Goal: Task Accomplishment & Management: Manage account settings

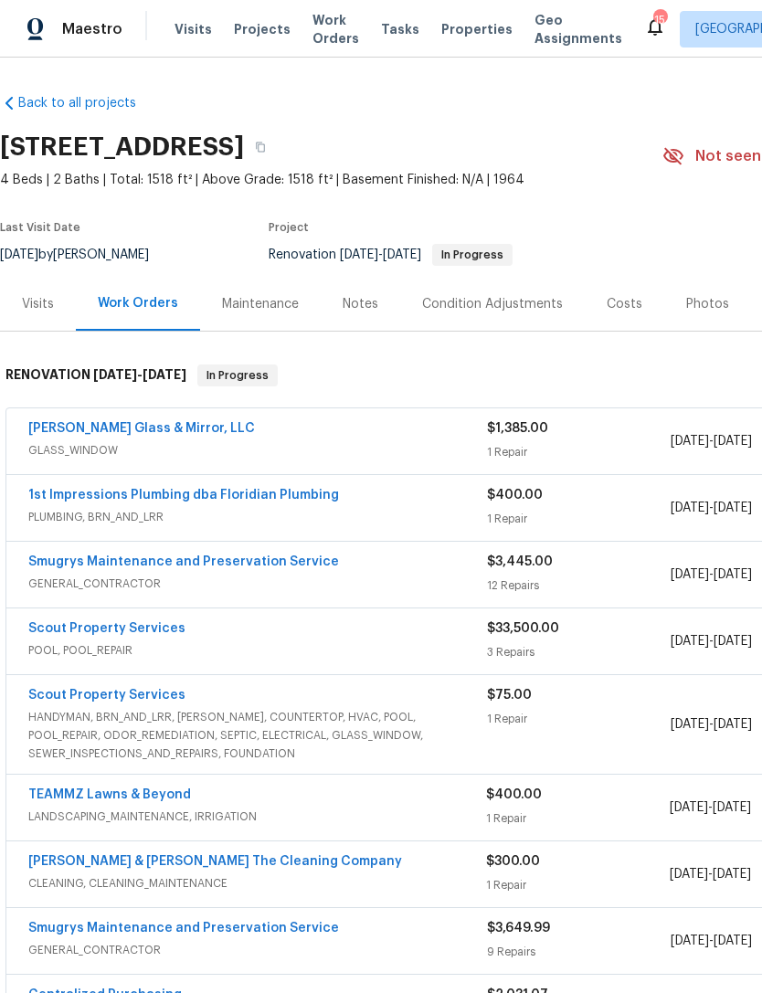
click at [362, 292] on div "Notes" at bounding box center [361, 304] width 80 height 54
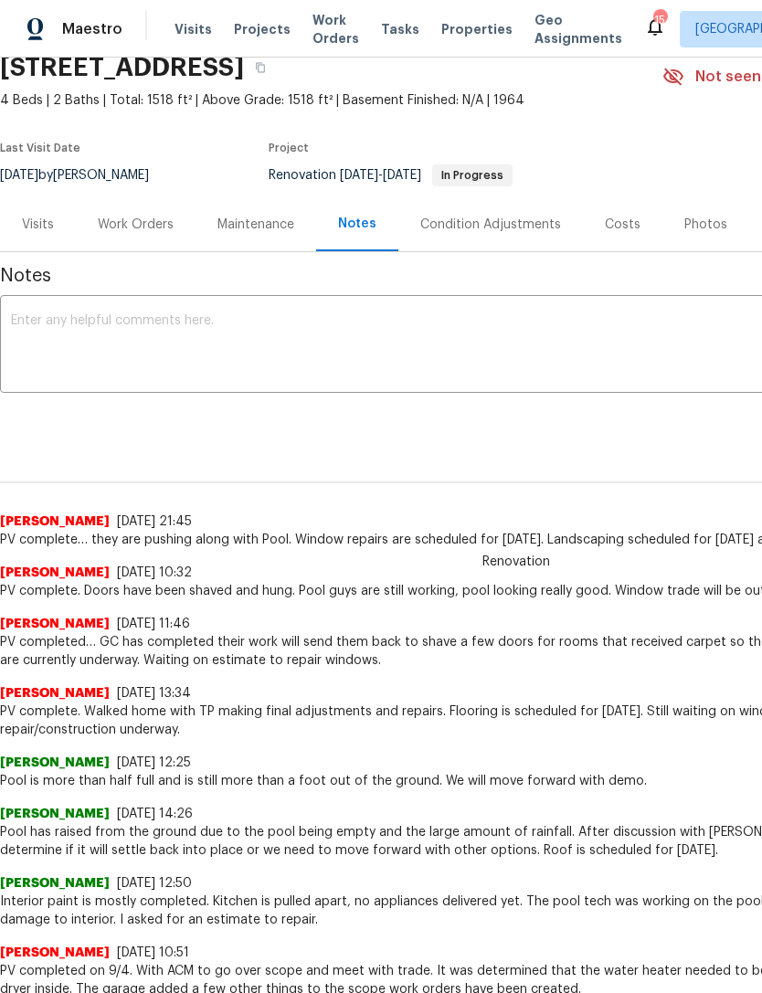
scroll to position [80, 0]
click at [517, 354] on textarea at bounding box center [516, 345] width 1011 height 64
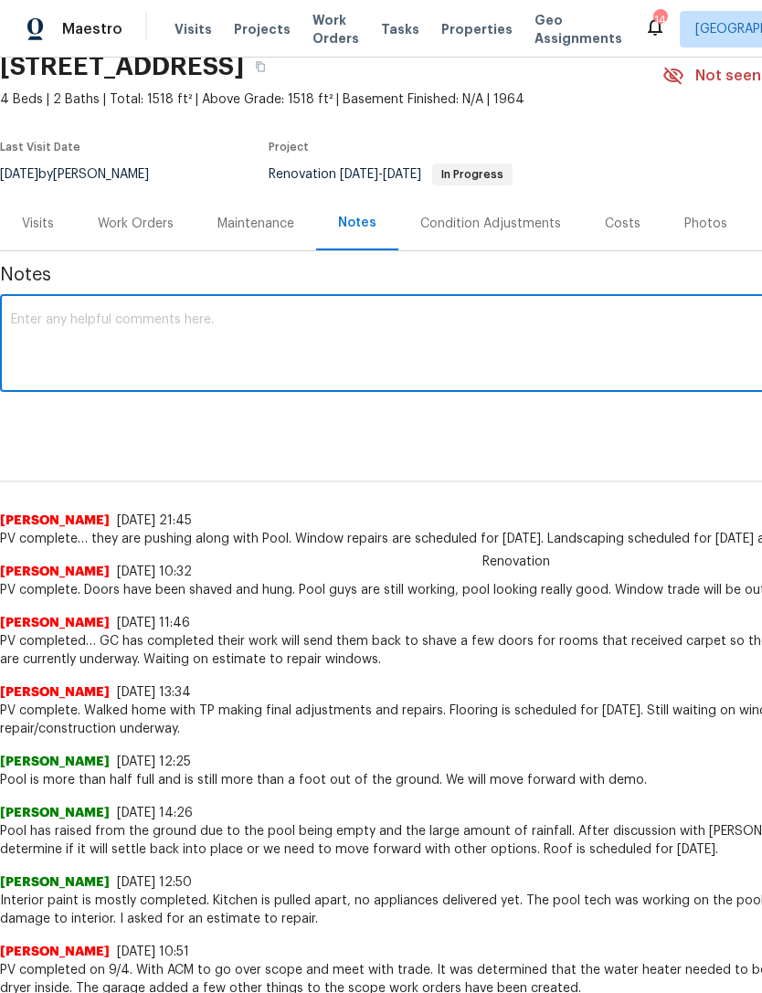
click at [519, 348] on textarea at bounding box center [516, 345] width 1011 height 64
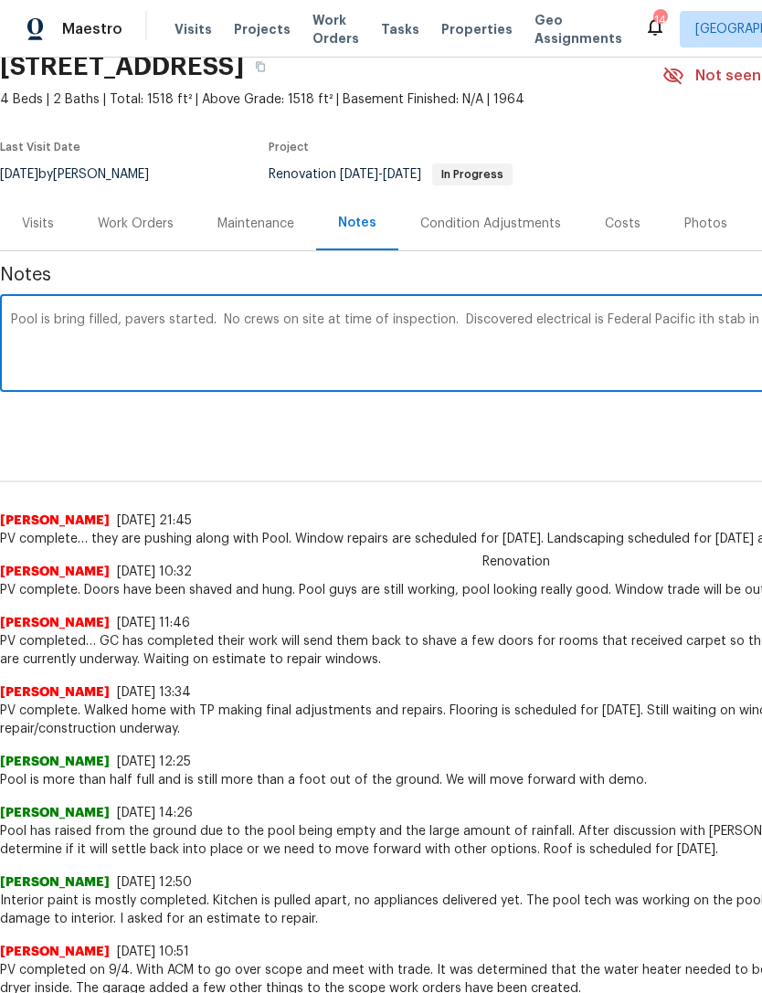
scroll to position [80, 271]
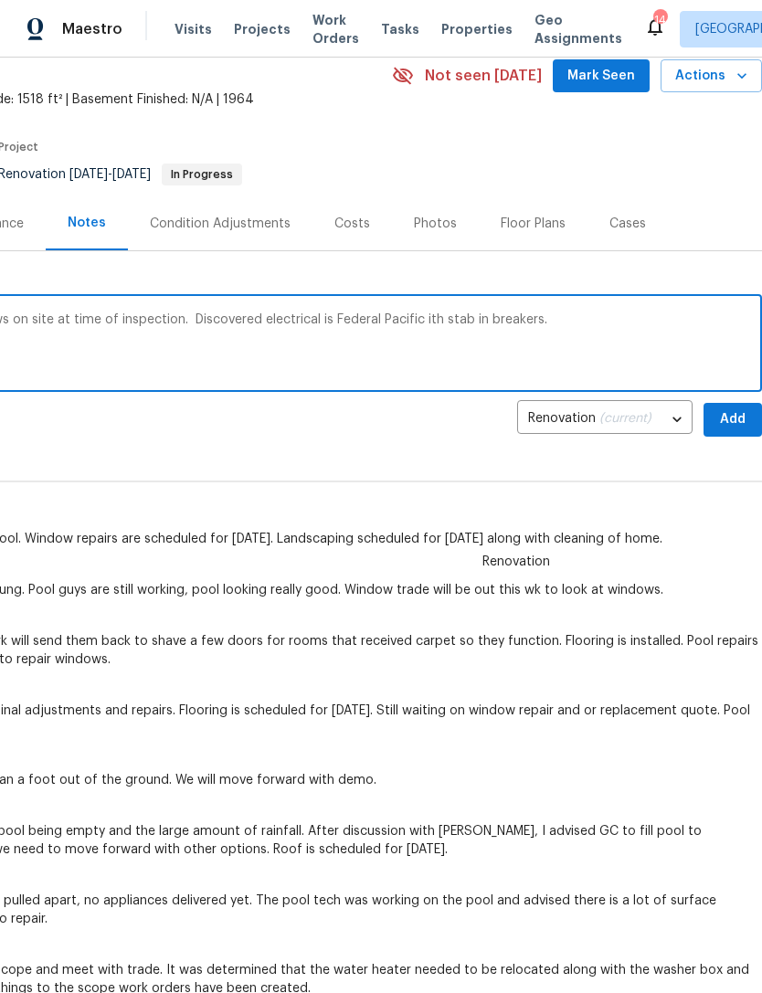
click at [424, 324] on textarea "Pool is bring filled, pavers started. No crews on site at time of inspection. D…" at bounding box center [245, 345] width 1011 height 64
click at [573, 330] on textarea "Pool is bring filled, pavers started. No crews on site at time of inspection. D…" at bounding box center [245, 345] width 1011 height 64
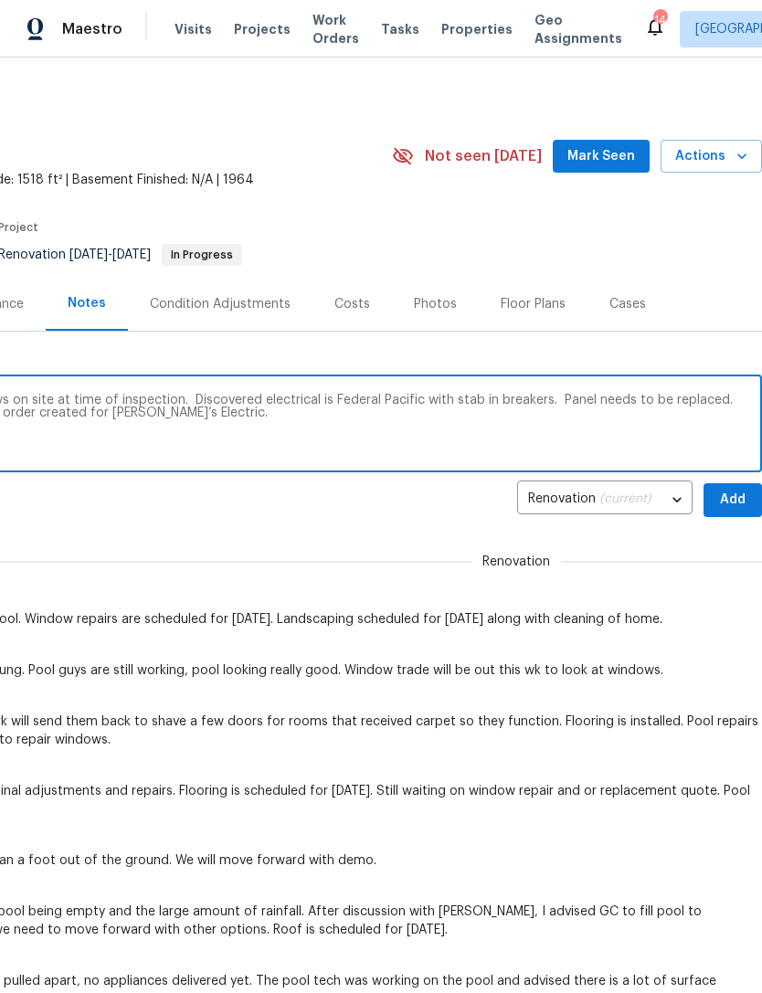
scroll to position [0, 271]
type textarea "Pool is bring filled, pavers started. No crews on site at time of inspection. D…"
click at [729, 494] on span "Add" at bounding box center [732, 500] width 29 height 23
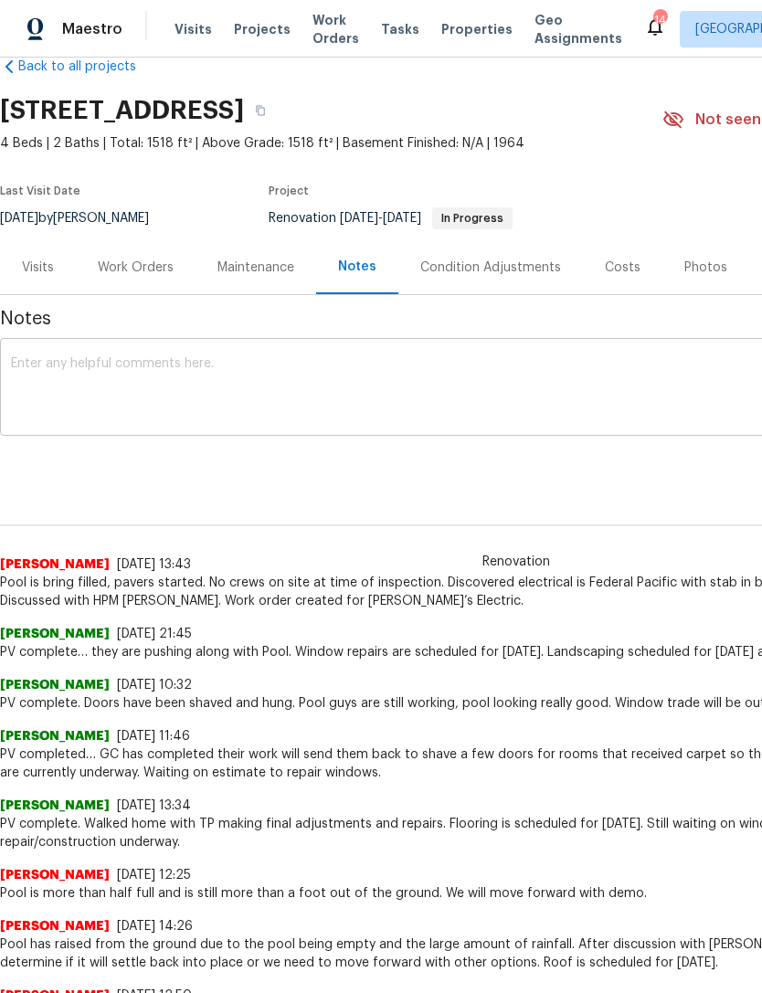
scroll to position [37, 0]
click at [150, 273] on div "Work Orders" at bounding box center [136, 267] width 76 height 18
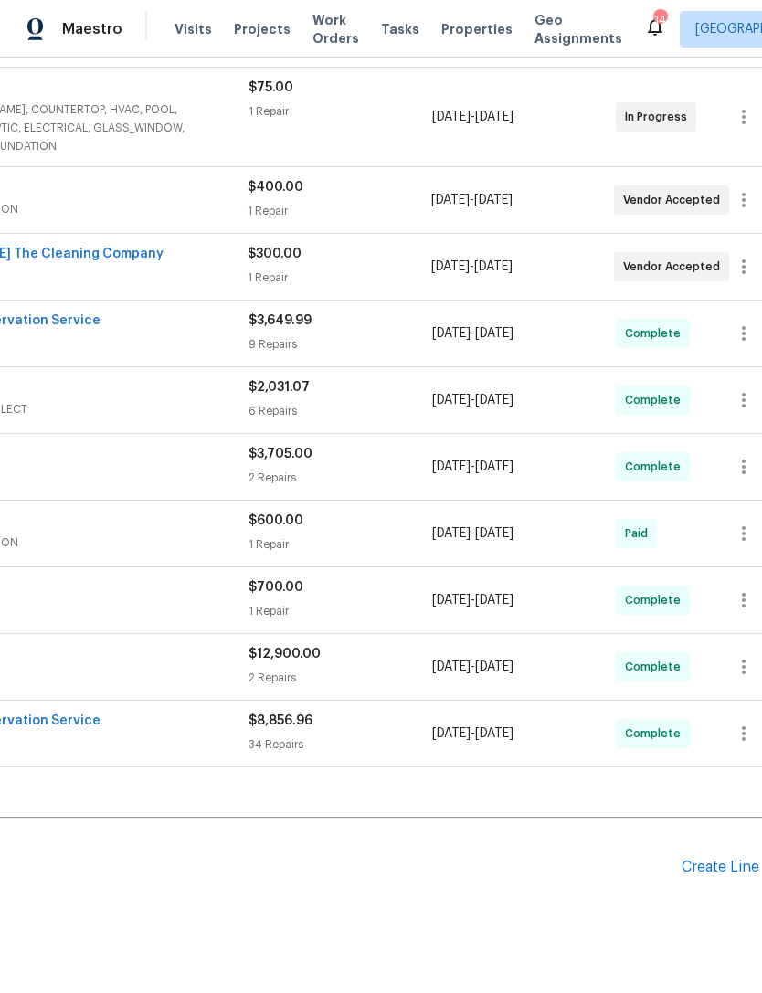
scroll to position [608, 241]
click at [712, 875] on div "Create Line Item" at bounding box center [735, 867] width 112 height 17
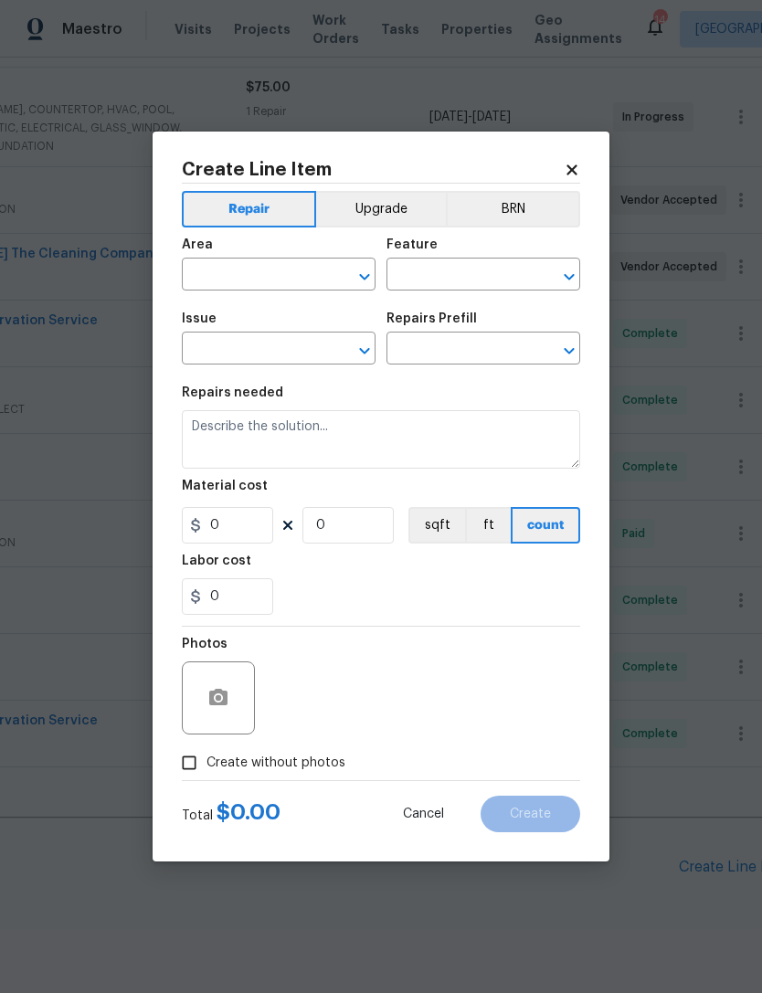
click at [283, 271] on input "text" at bounding box center [253, 276] width 143 height 28
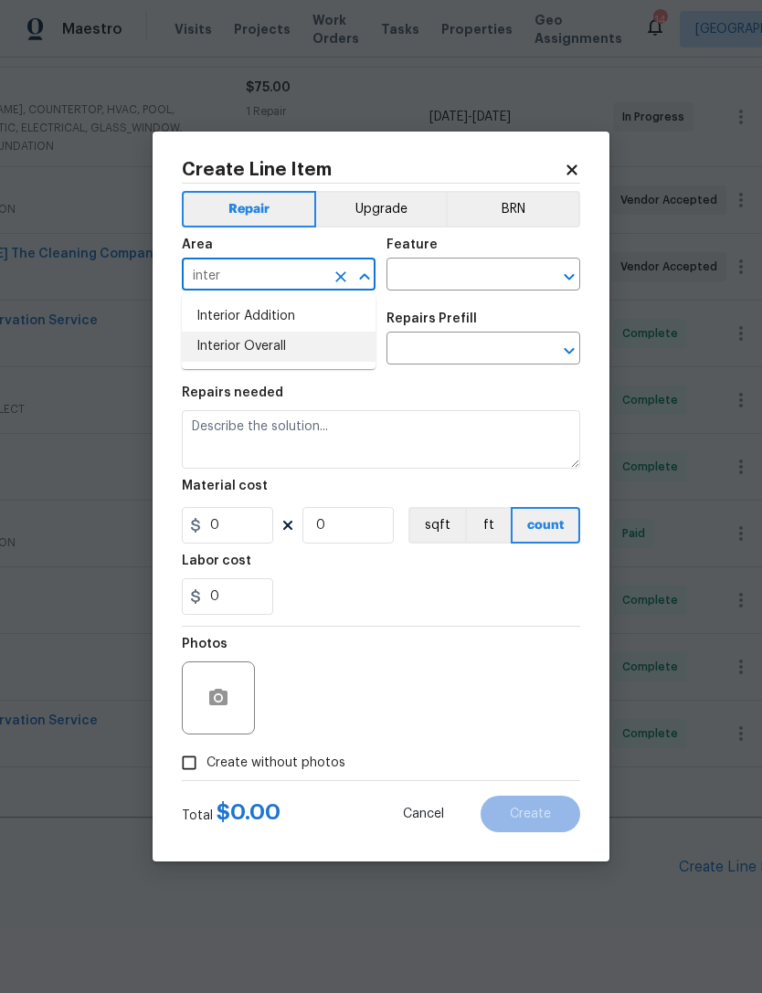
click at [270, 348] on li "Interior Overall" at bounding box center [279, 347] width 194 height 30
type input "Interior Overall"
click at [508, 283] on input "text" at bounding box center [458, 276] width 143 height 28
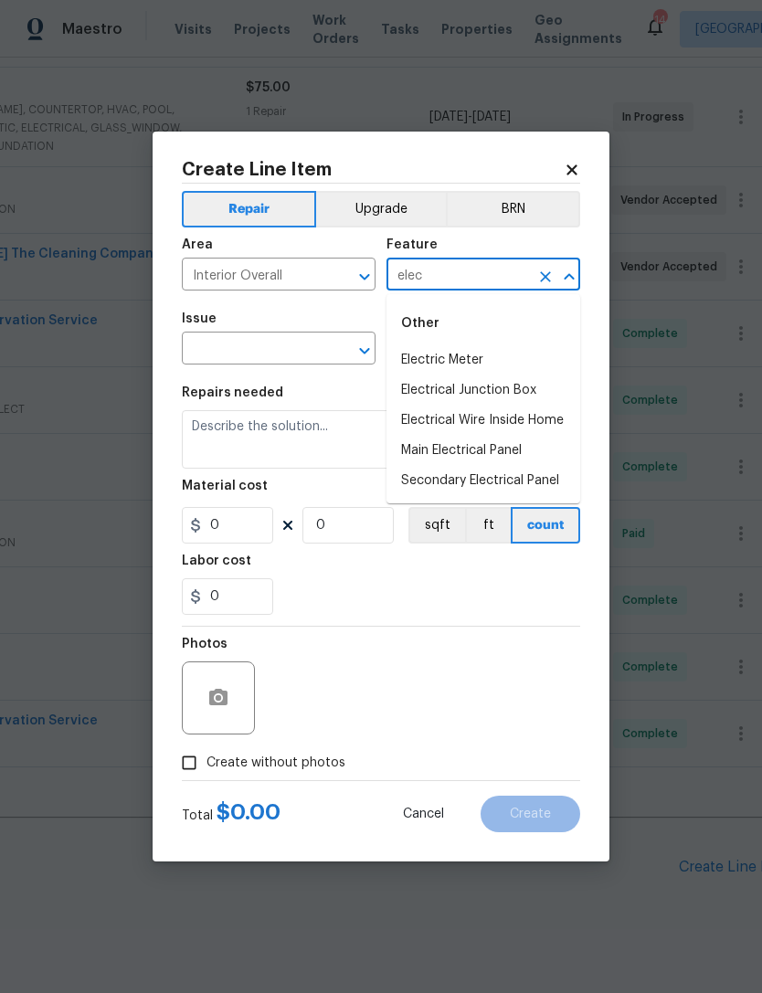
click at [509, 451] on li "Main Electrical Panel" at bounding box center [484, 451] width 194 height 30
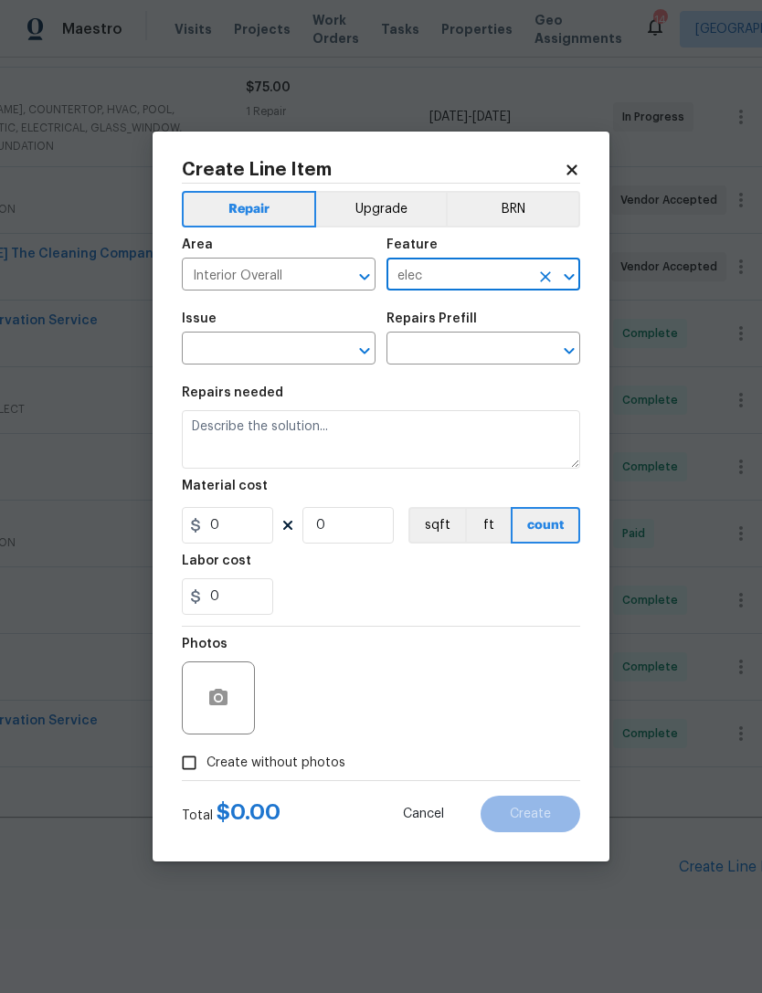
type input "Main Electrical Panel"
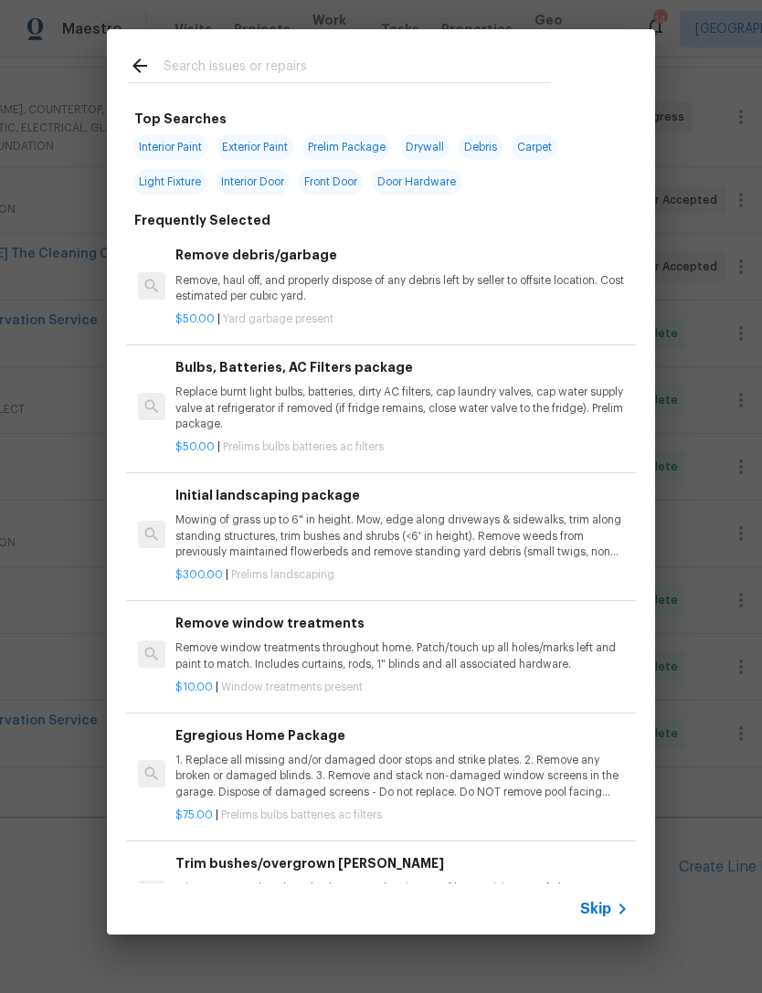
click at [472, 78] on input "text" at bounding box center [357, 68] width 387 height 27
type input "Electrical"
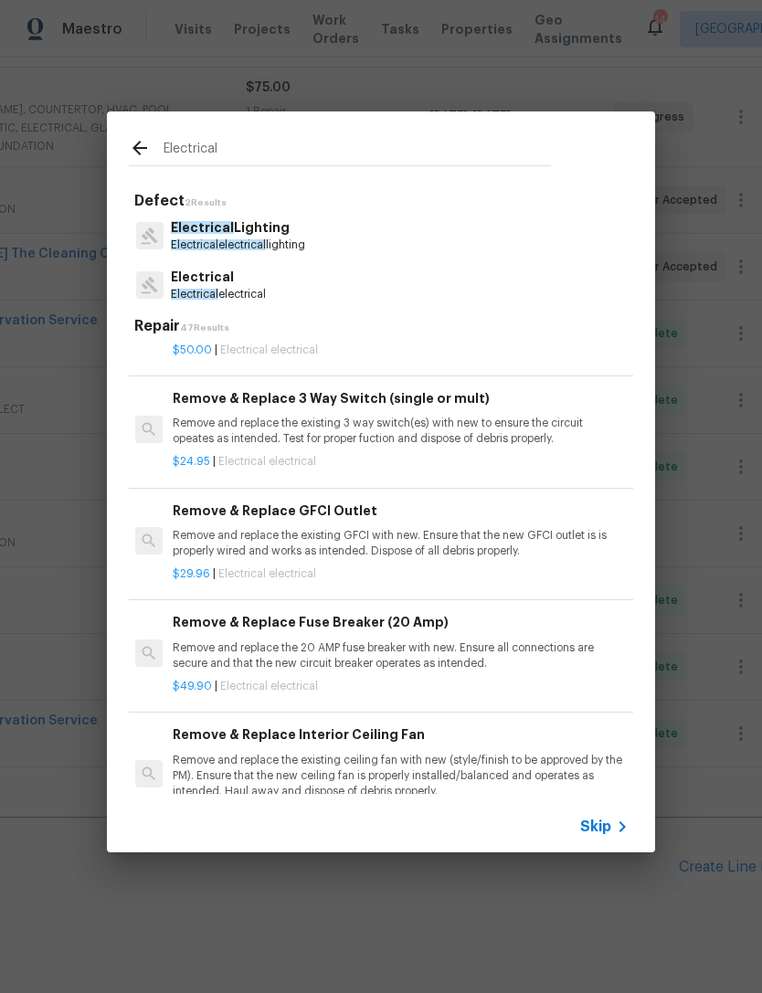
scroll to position [91, 3]
click at [232, 278] on p "Electrical" at bounding box center [218, 277] width 95 height 19
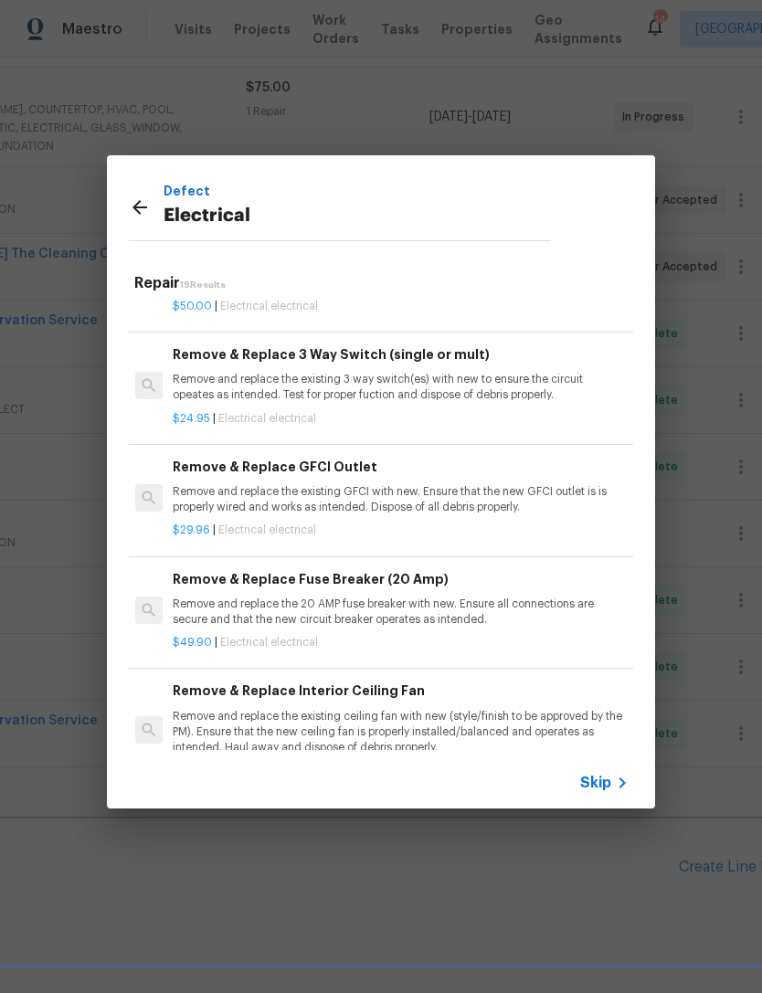
click at [238, 293] on div "$50.00 | Electrical electrical" at bounding box center [399, 303] width 453 height 23
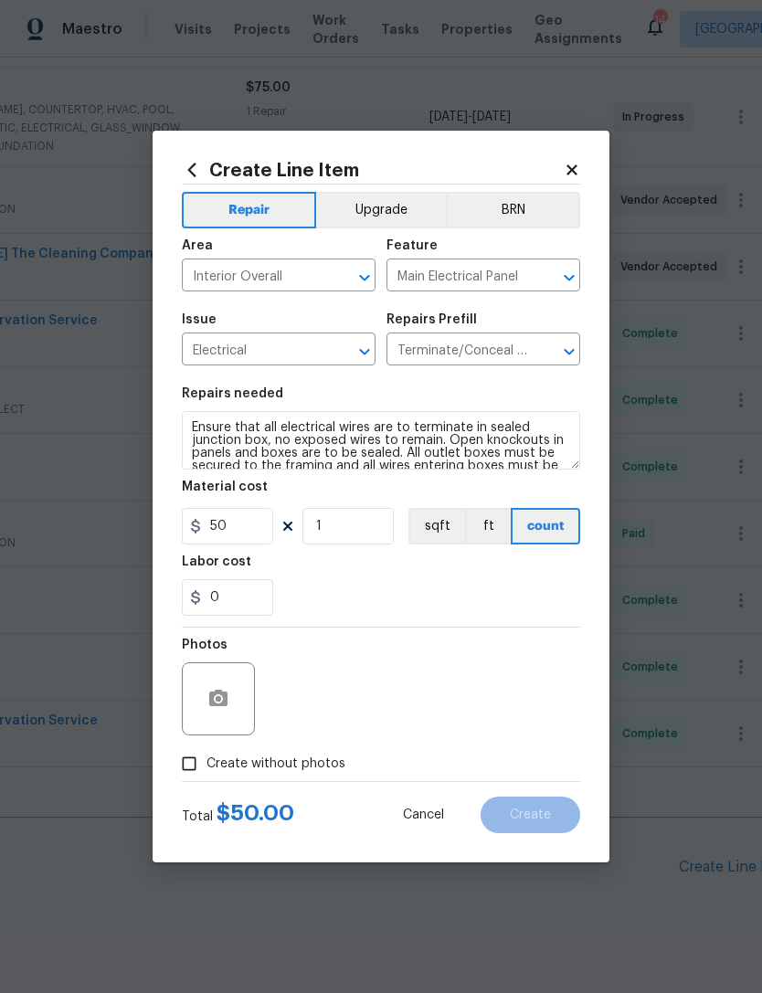
click at [525, 352] on input "Terminate/Conceal Wiring $50.00" at bounding box center [458, 351] width 143 height 28
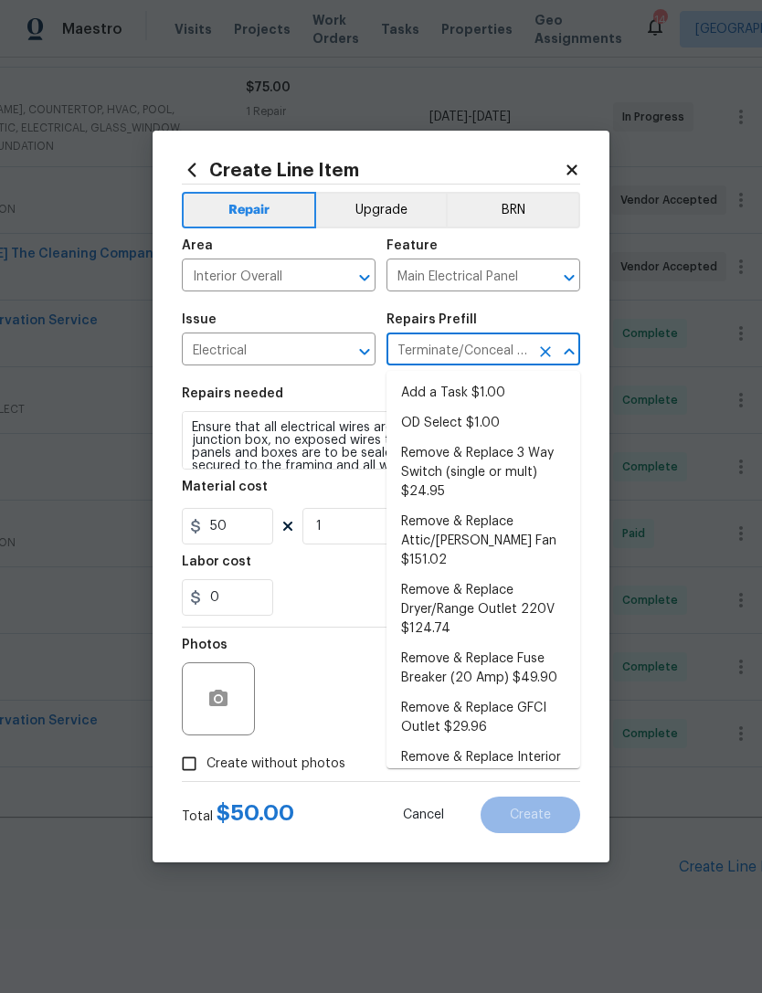
click at [321, 352] on input "Electrical" at bounding box center [253, 351] width 143 height 28
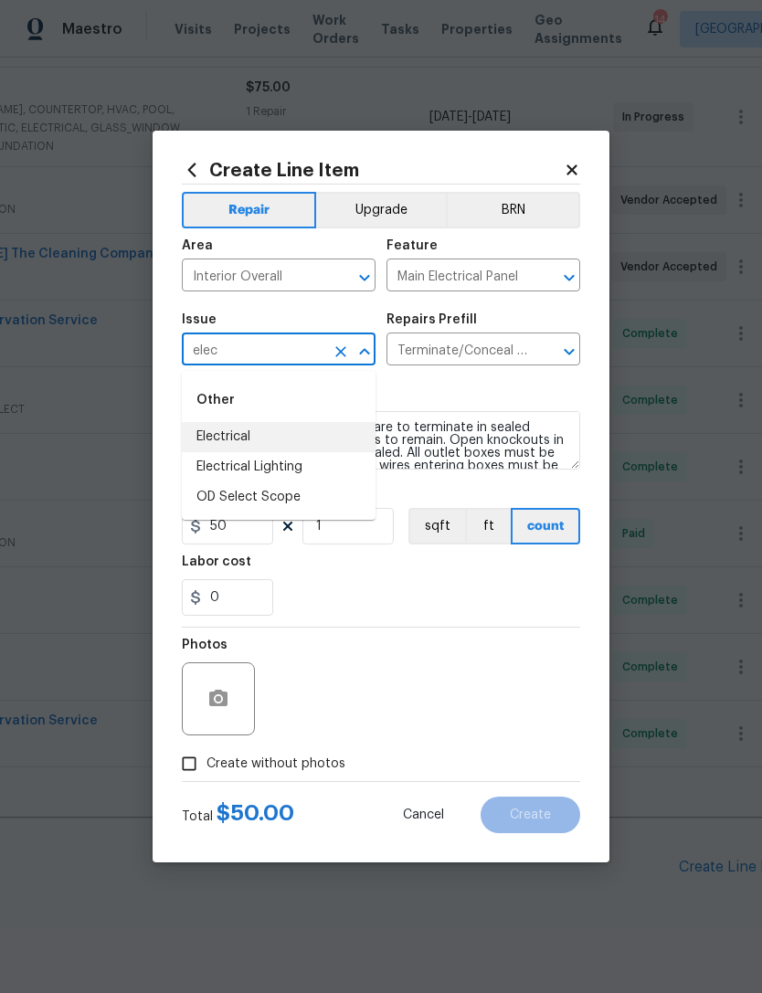
click at [246, 435] on li "Electrical" at bounding box center [279, 437] width 194 height 30
type input "Electrical"
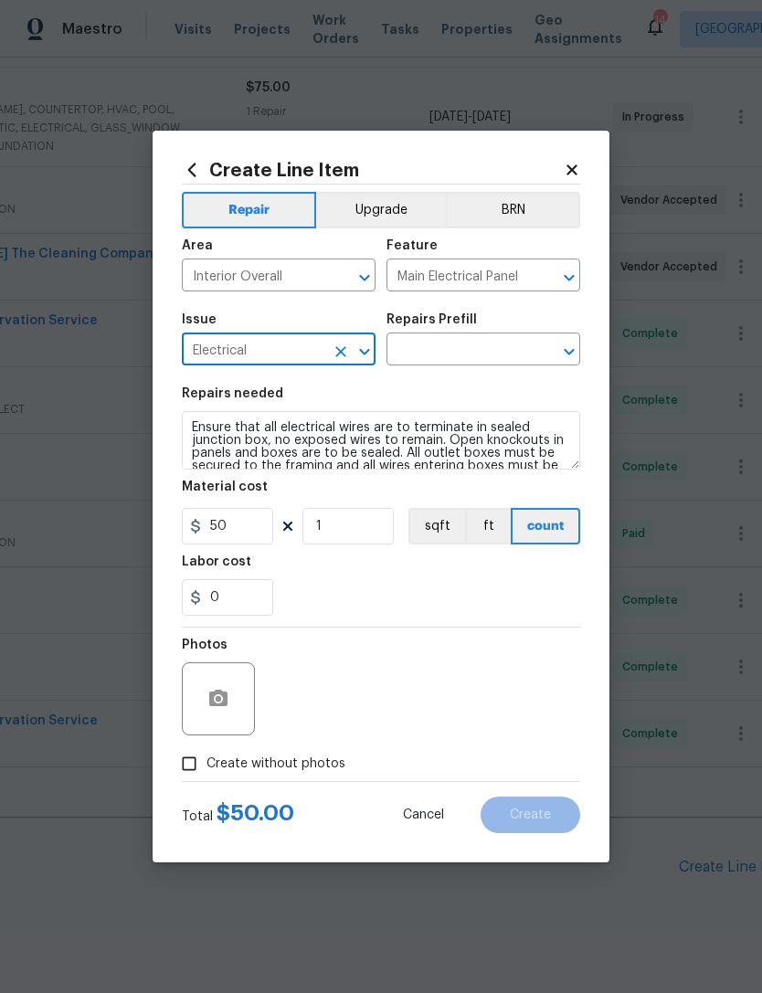
click at [488, 342] on input "text" at bounding box center [458, 351] width 143 height 28
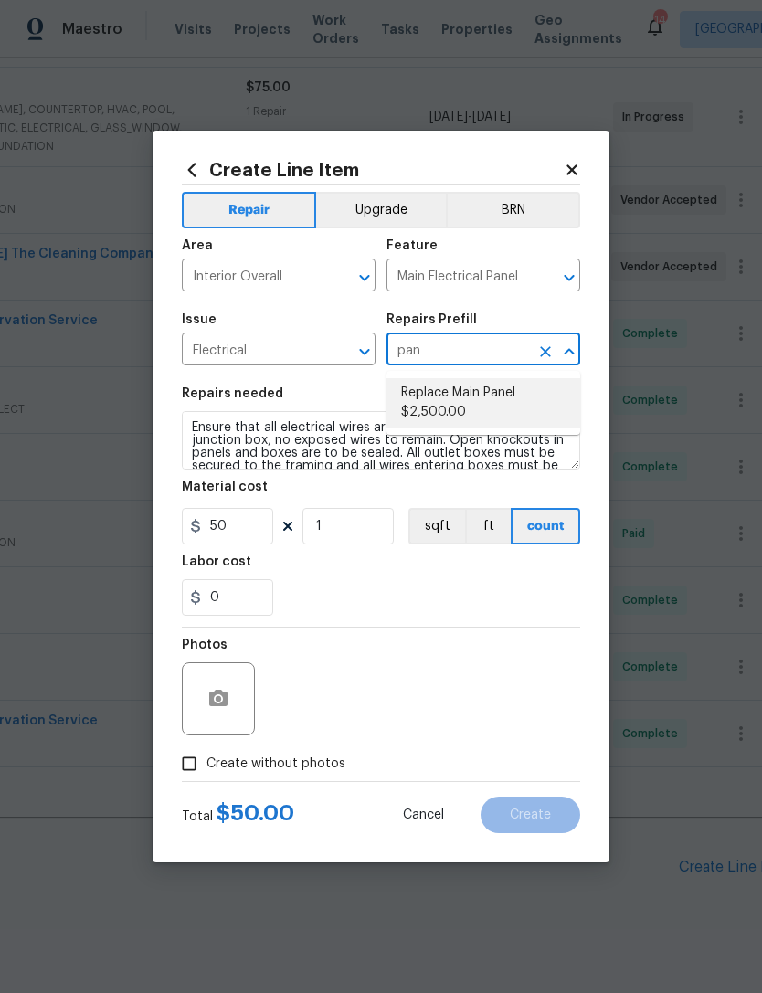
click at [502, 399] on li "Replace Main Panel $2,500.00" at bounding box center [484, 402] width 194 height 49
type input "Replace Main Panel $2,500.00"
type textarea "Remove and replace outdated main panel with approved panel. Includes obtaining …"
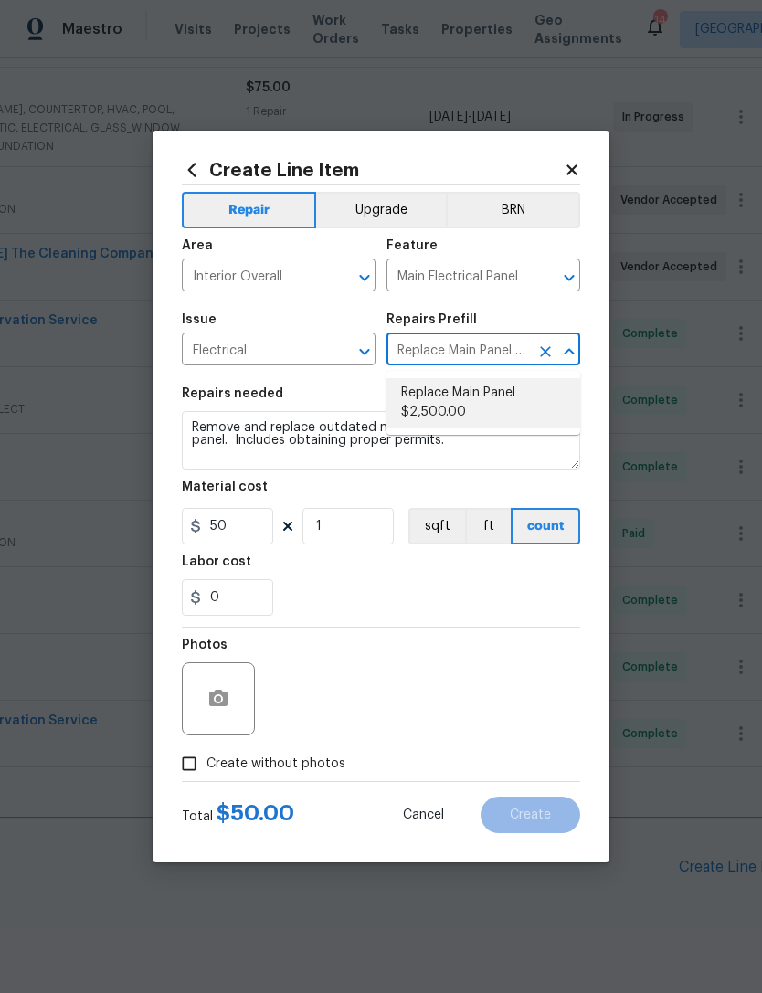
type input "2500"
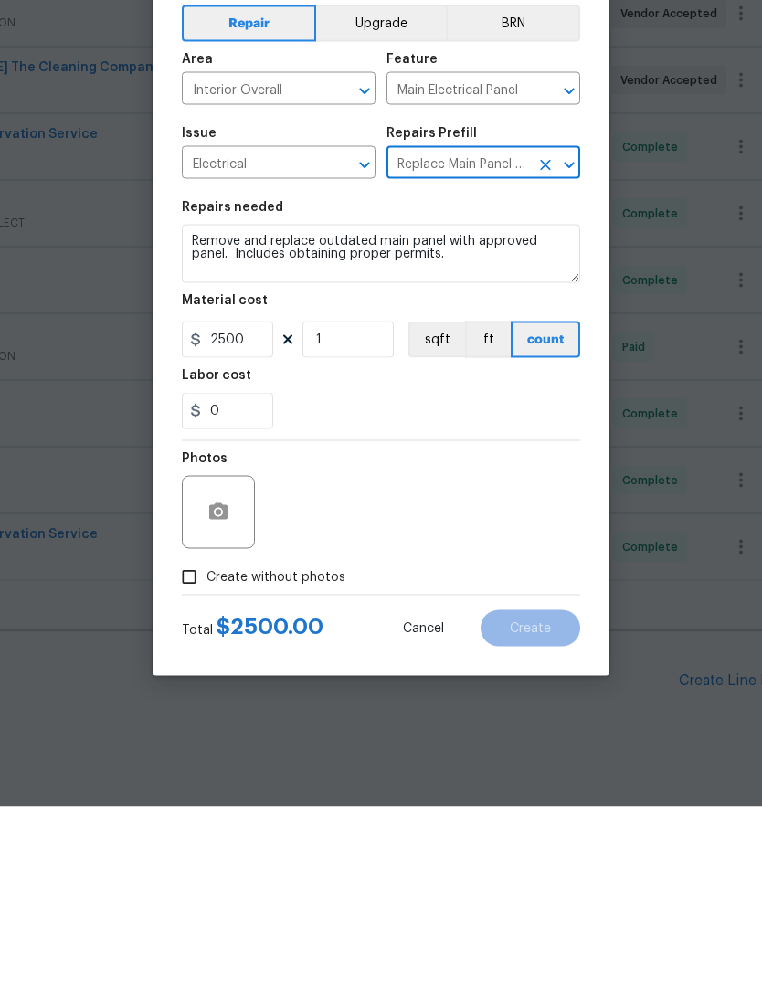
click at [268, 755] on span "Create without photos" at bounding box center [276, 764] width 139 height 19
click at [207, 747] on input "Create without photos" at bounding box center [189, 764] width 35 height 35
checkbox input "true"
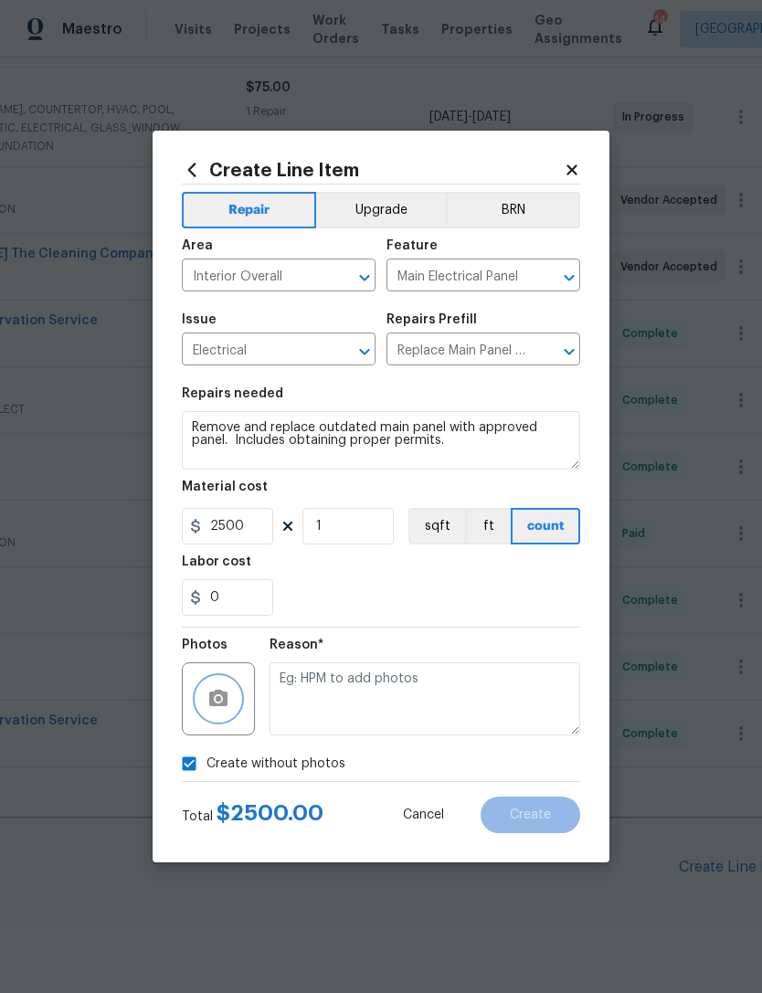
click at [223, 696] on icon "button" at bounding box center [218, 698] width 18 height 16
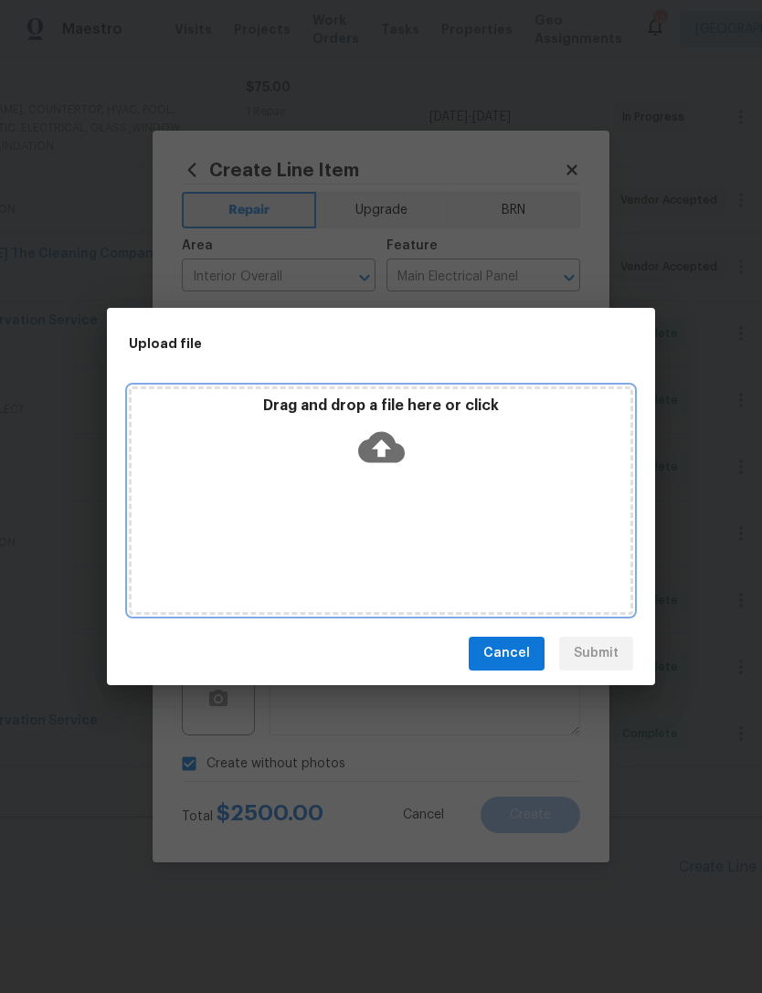
click at [387, 442] on icon at bounding box center [381, 446] width 47 height 31
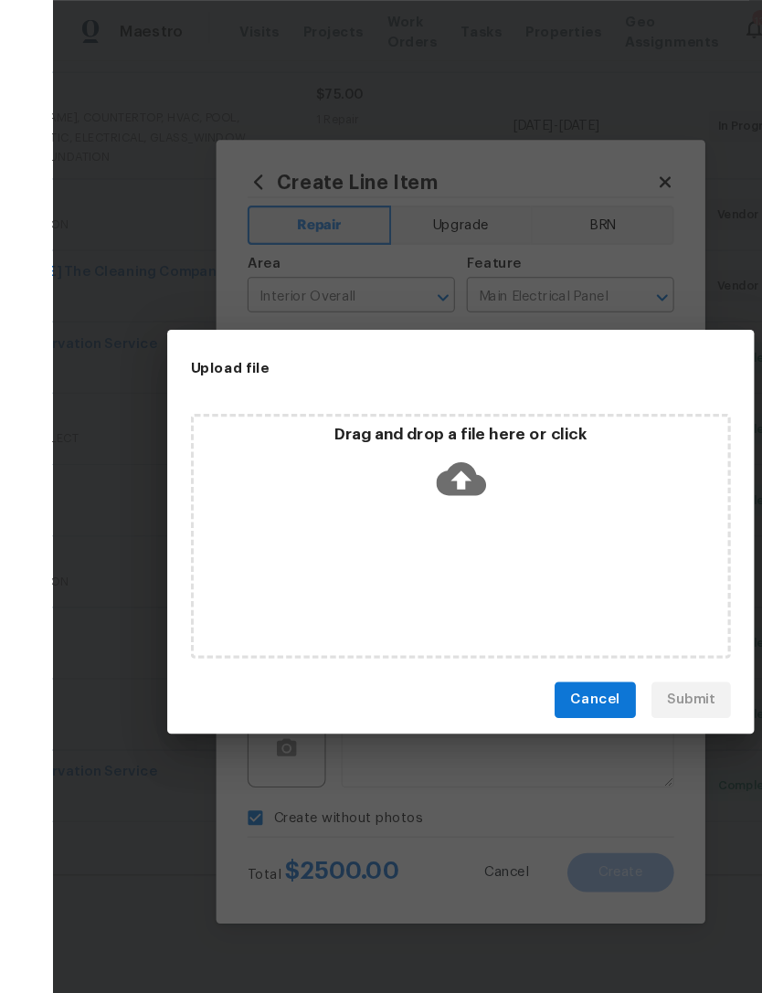
scroll to position [0, 0]
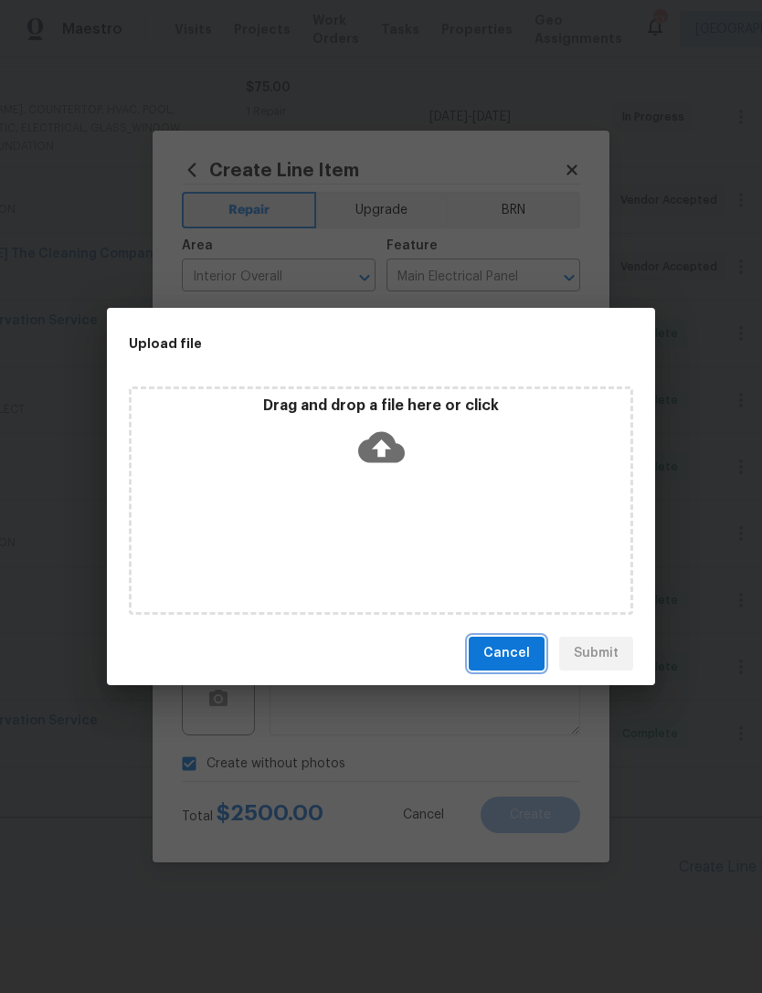
click at [515, 651] on span "Cancel" at bounding box center [506, 653] width 47 height 23
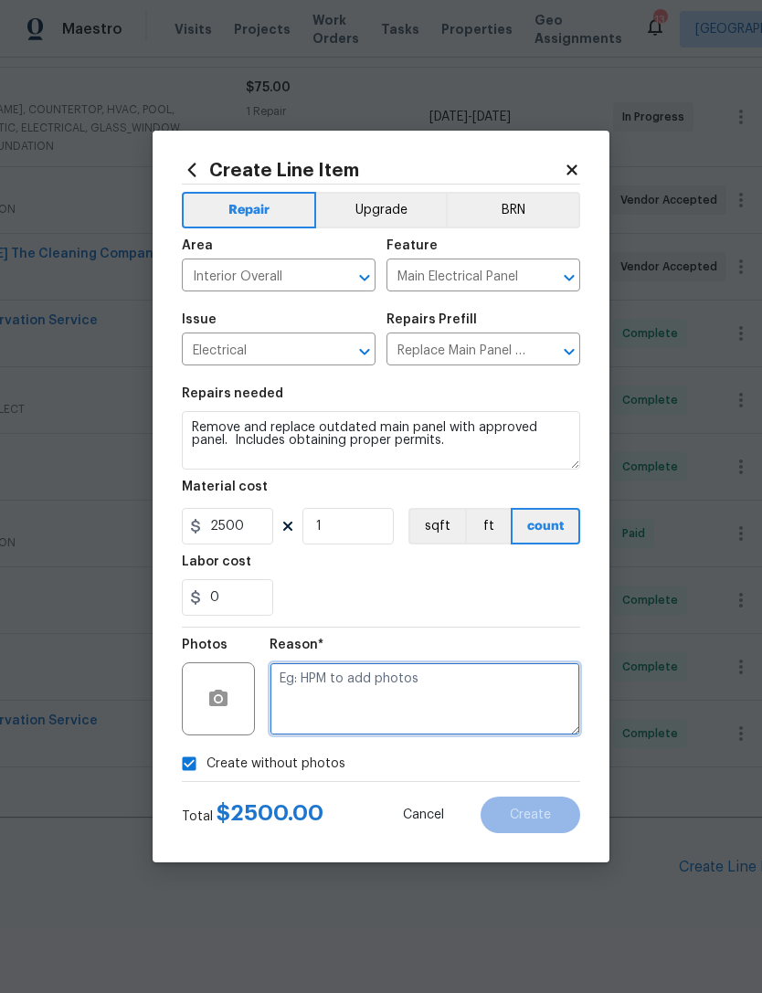
click at [461, 691] on textarea at bounding box center [425, 699] width 311 height 73
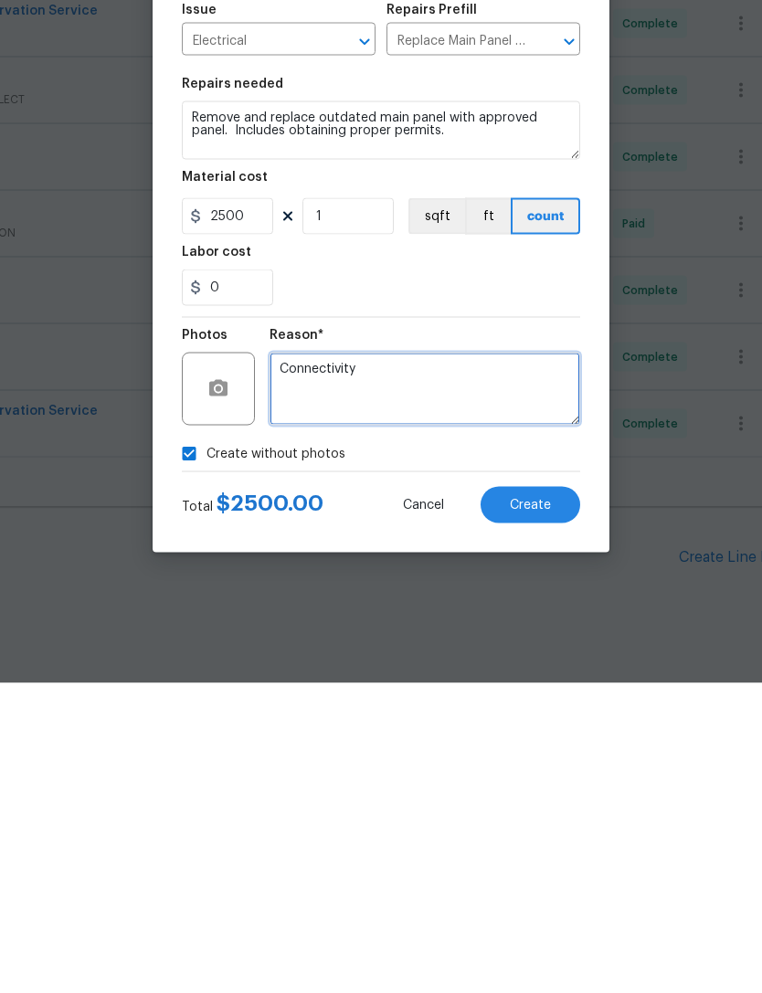
type textarea "Connectivity"
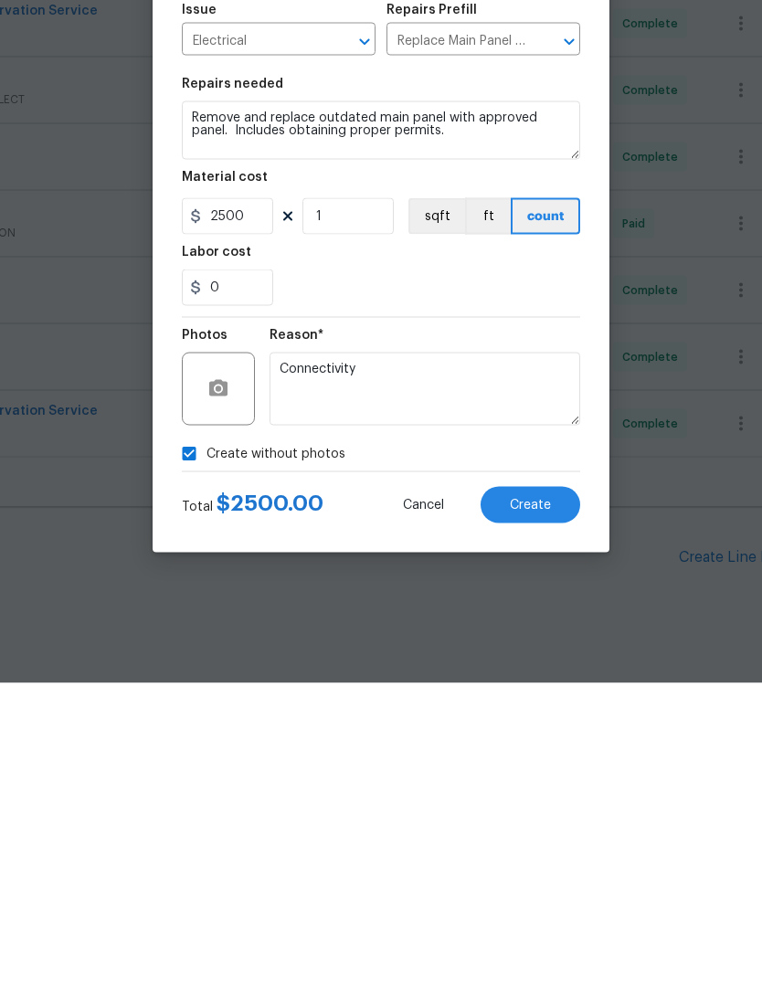
click at [451, 579] on div "0" at bounding box center [381, 597] width 398 height 37
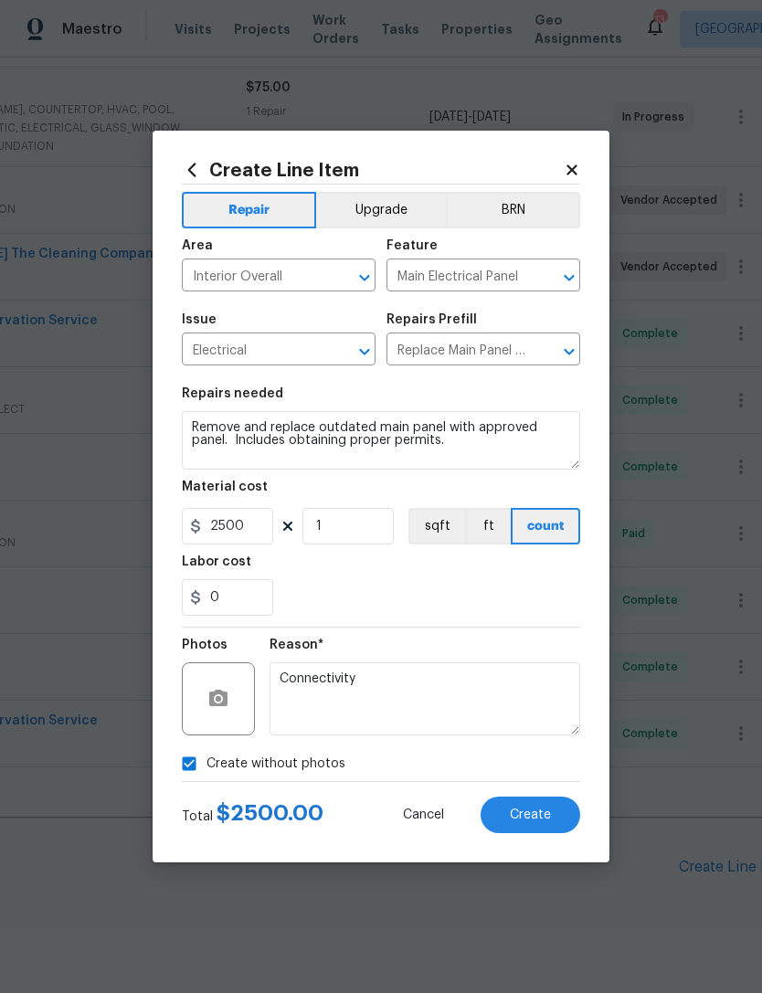
click at [535, 819] on span "Create" at bounding box center [530, 816] width 41 height 14
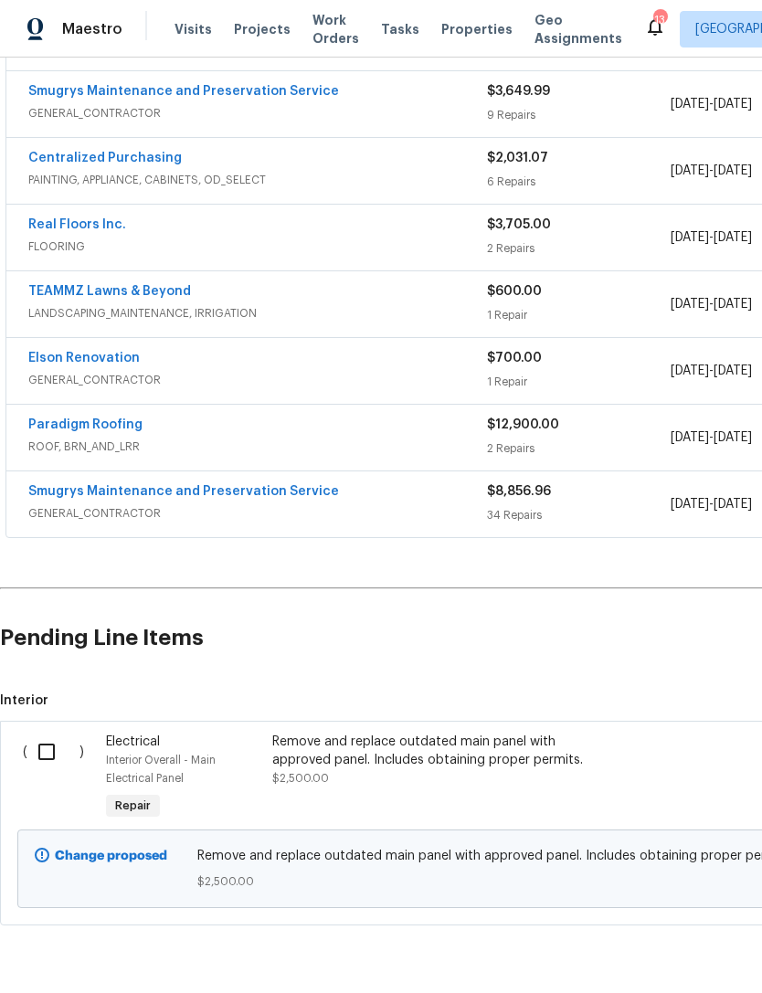
scroll to position [836, 0]
click at [55, 734] on input "checkbox" at bounding box center [53, 753] width 52 height 38
checkbox input "true"
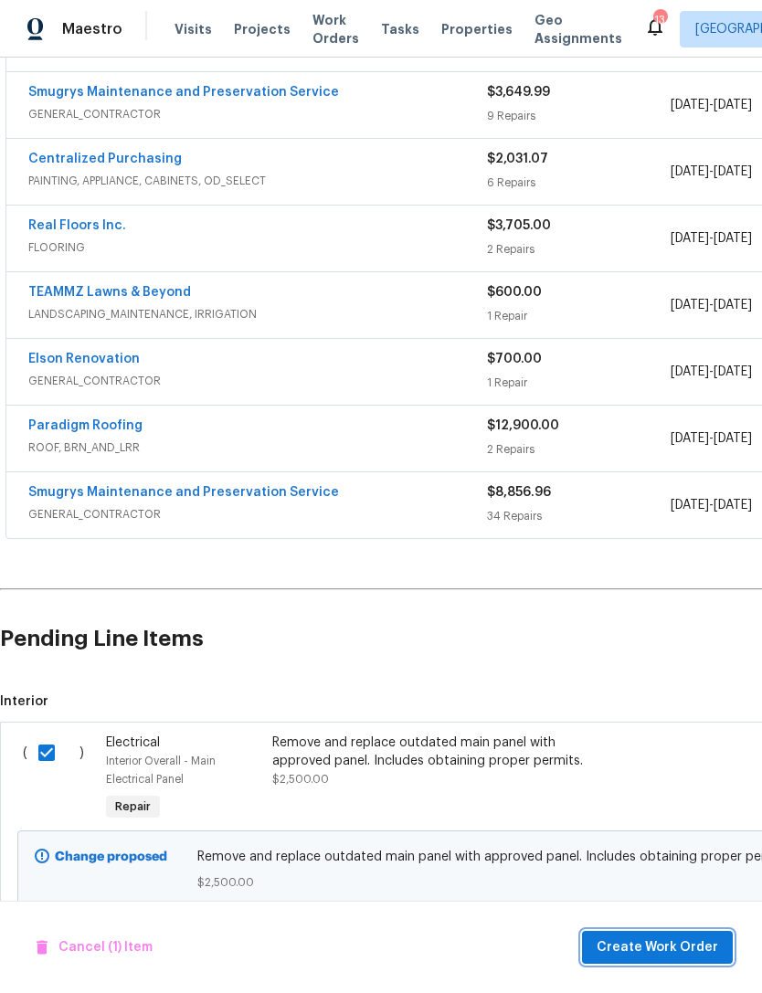
click at [682, 951] on span "Create Work Order" at bounding box center [658, 948] width 122 height 23
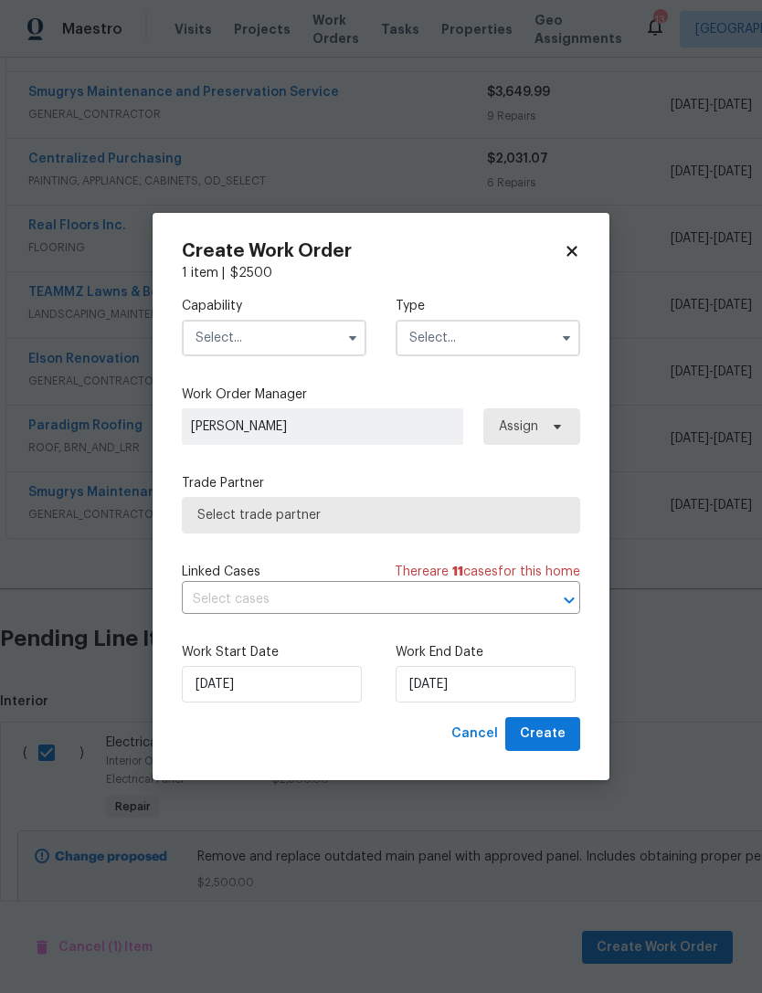
click at [262, 333] on input "text" at bounding box center [274, 338] width 185 height 37
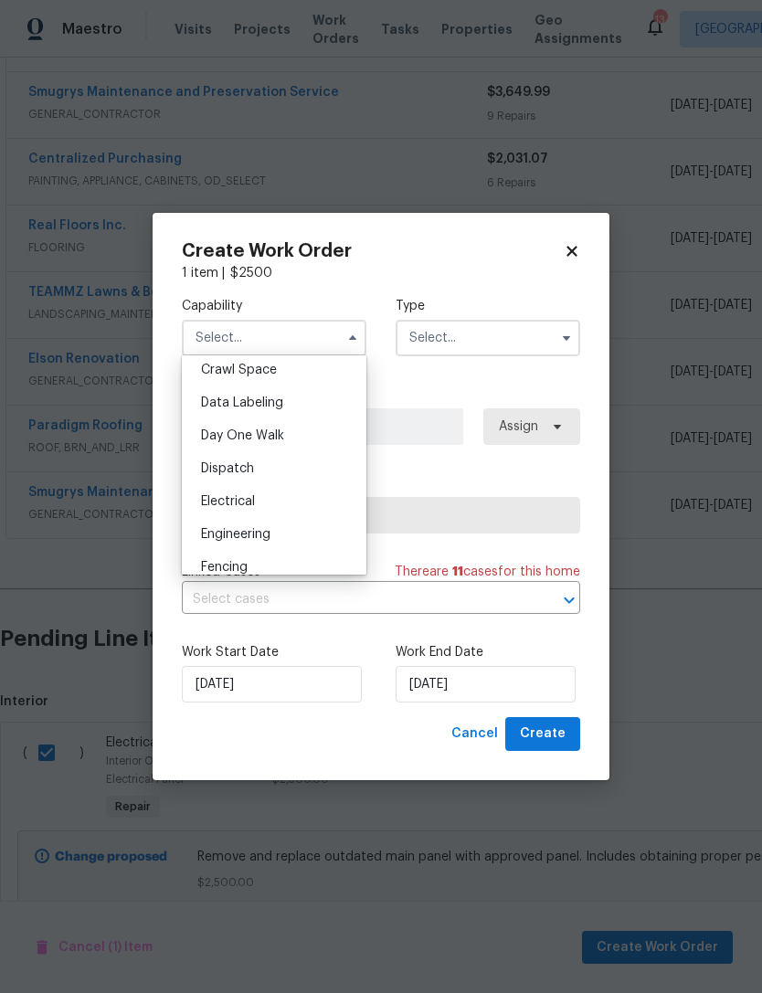
scroll to position [457, 0]
click at [243, 494] on span "Electrical" at bounding box center [228, 497] width 54 height 13
type input "Electrical"
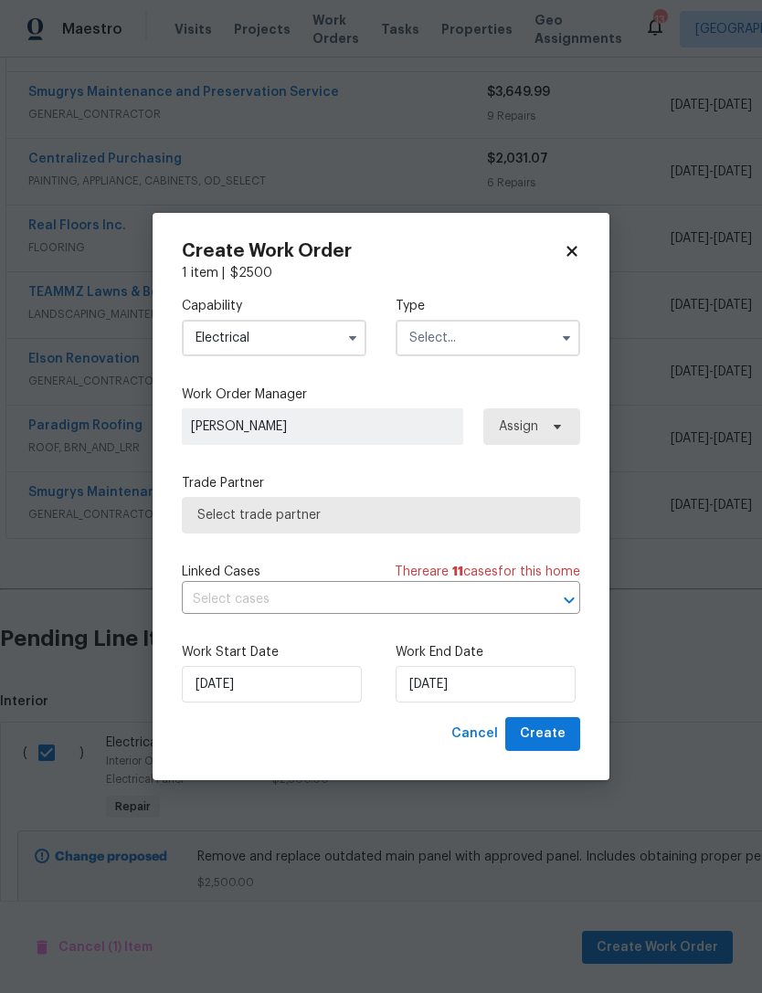
click at [504, 334] on input "text" at bounding box center [488, 338] width 185 height 37
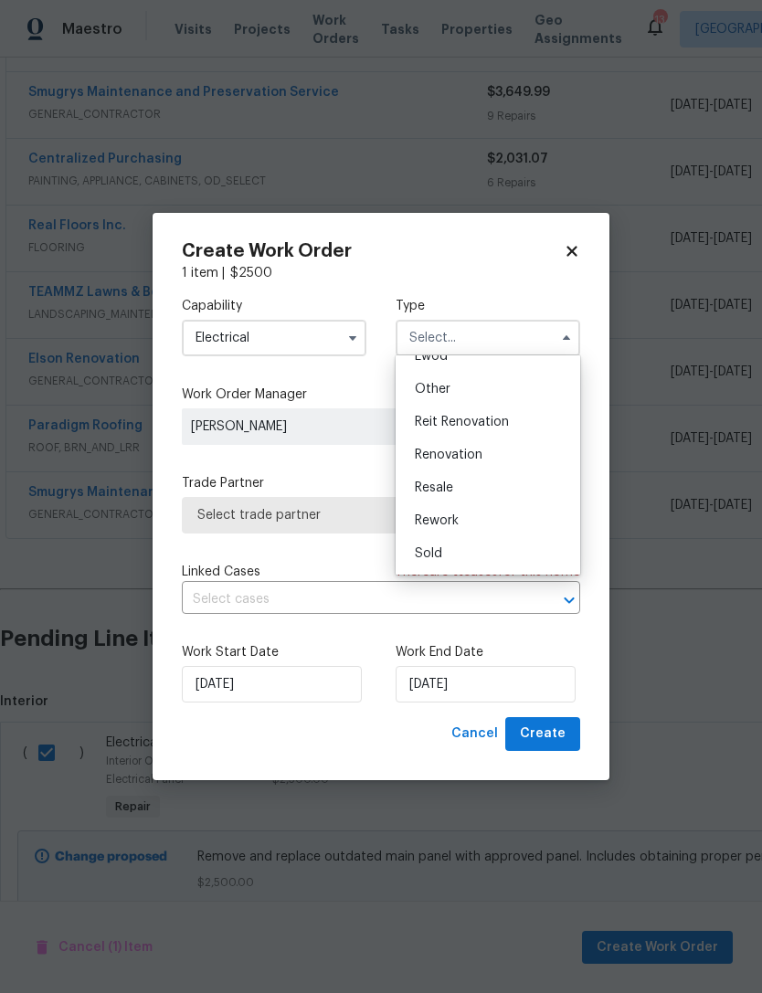
scroll to position [218, 0]
click at [460, 459] on span "Renovation" at bounding box center [449, 455] width 68 height 13
type input "Renovation"
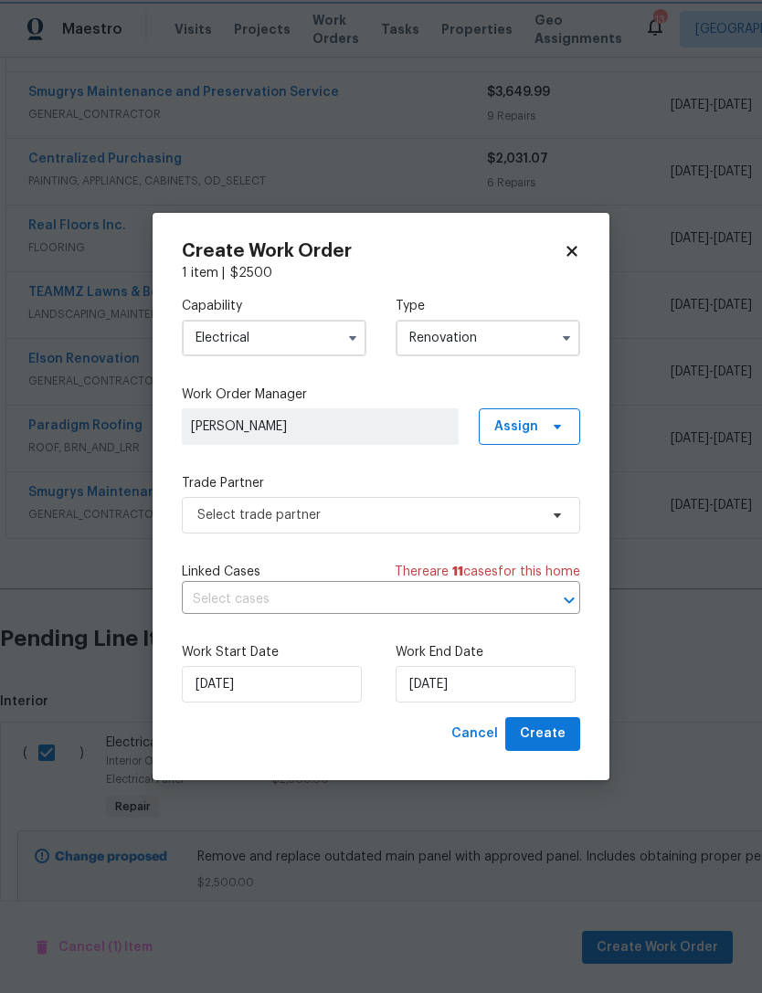
scroll to position [0, 0]
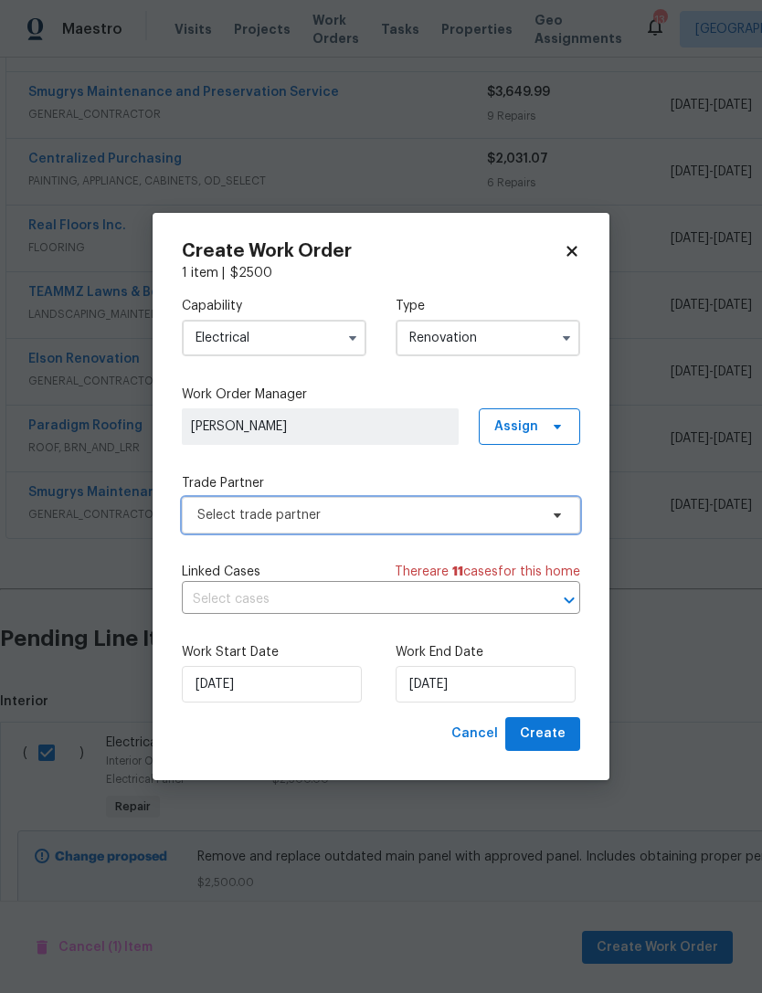
click at [422, 524] on span "Select trade partner" at bounding box center [381, 515] width 398 height 37
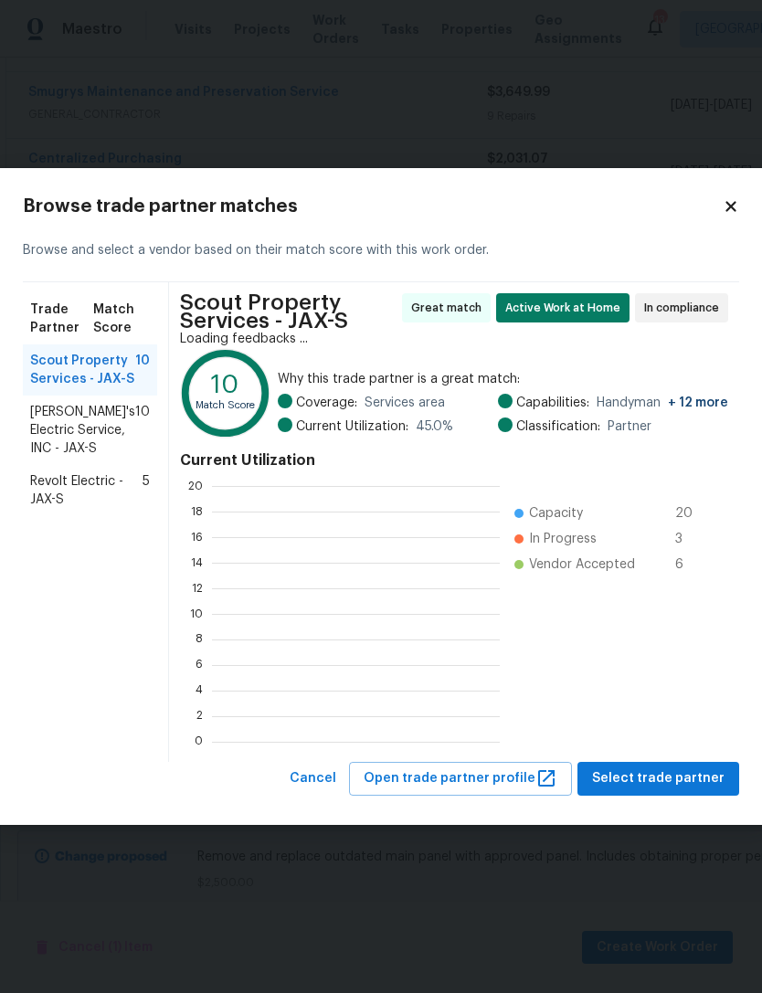
scroll to position [256, 288]
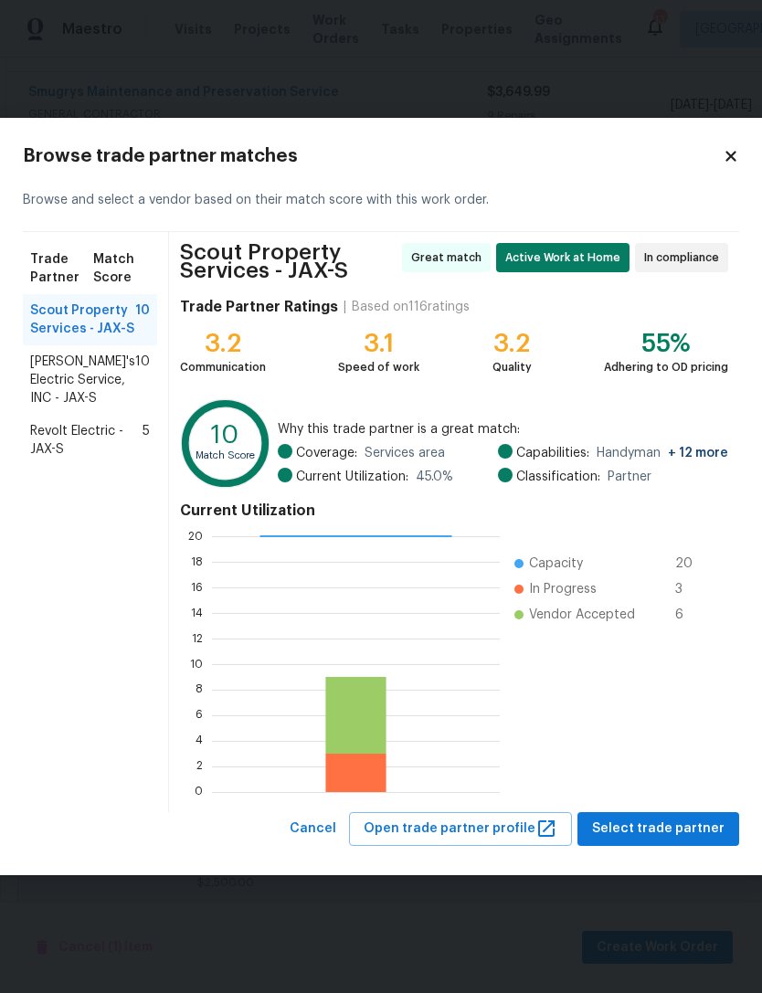
click at [75, 400] on span "Jack's Electric Service, INC - JAX-S" at bounding box center [82, 380] width 105 height 55
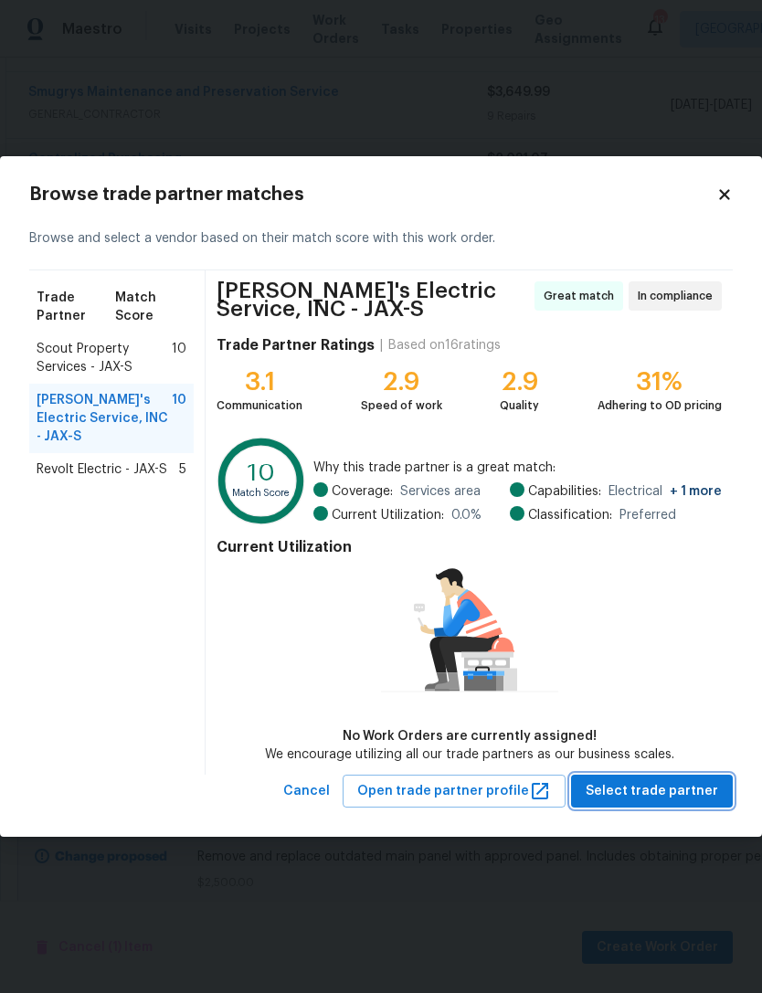
click at [676, 797] on span "Select trade partner" at bounding box center [652, 791] width 133 height 23
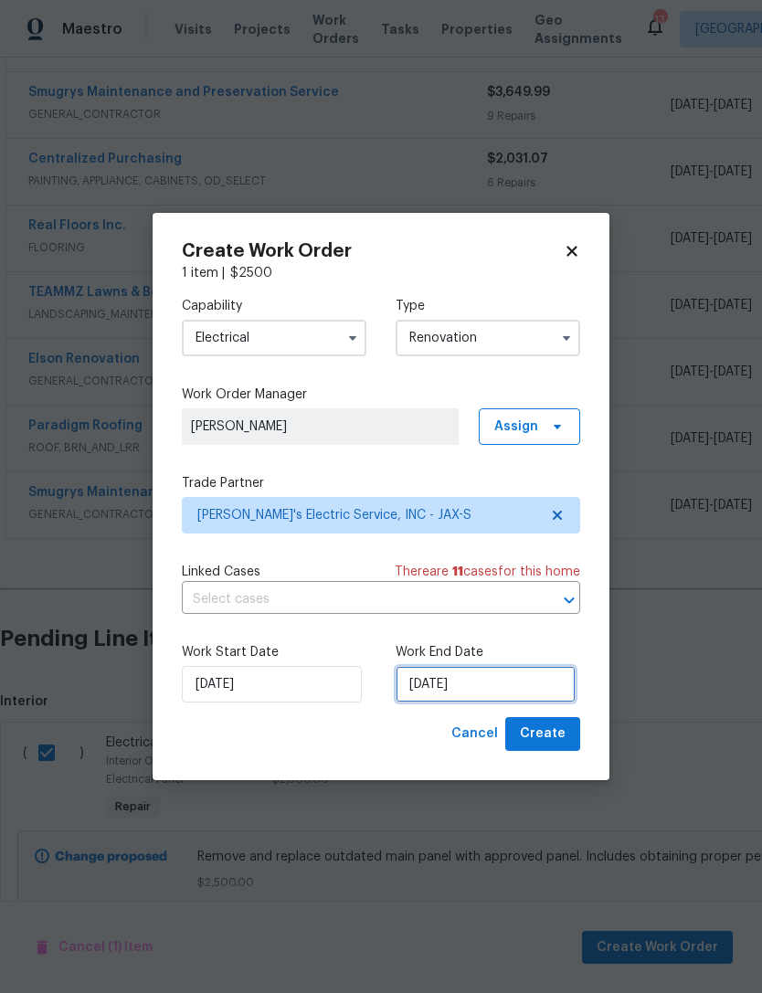
click at [529, 691] on input "10/3/2025" at bounding box center [486, 684] width 180 height 37
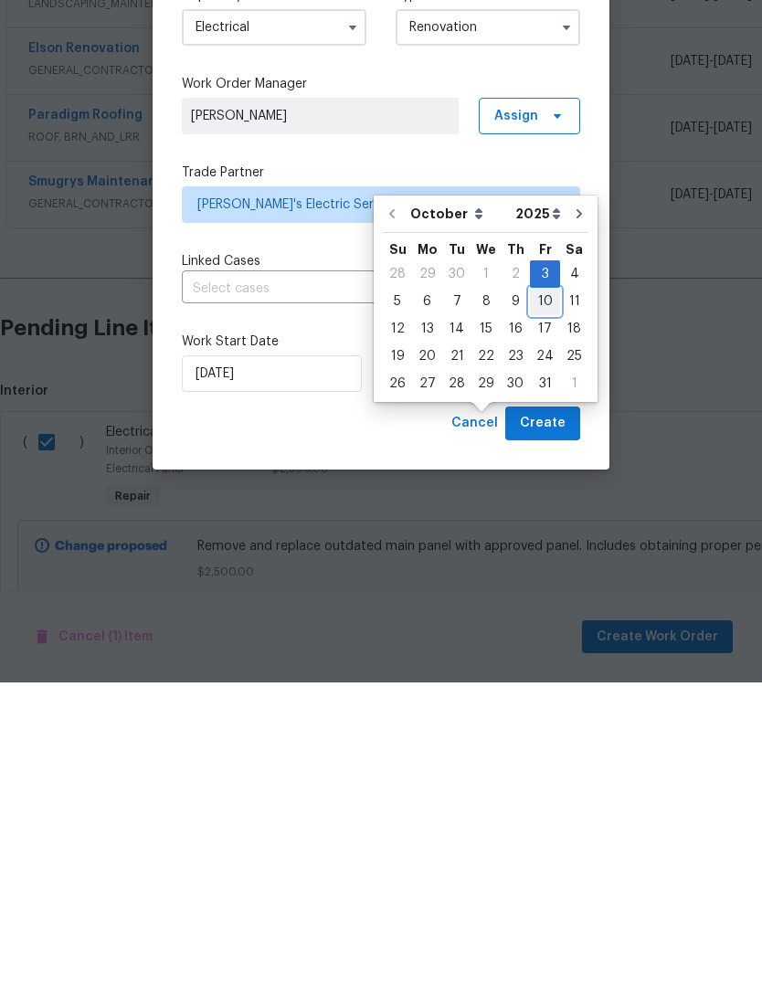
click at [538, 600] on div "10" at bounding box center [545, 613] width 30 height 26
type input "10/10/2025"
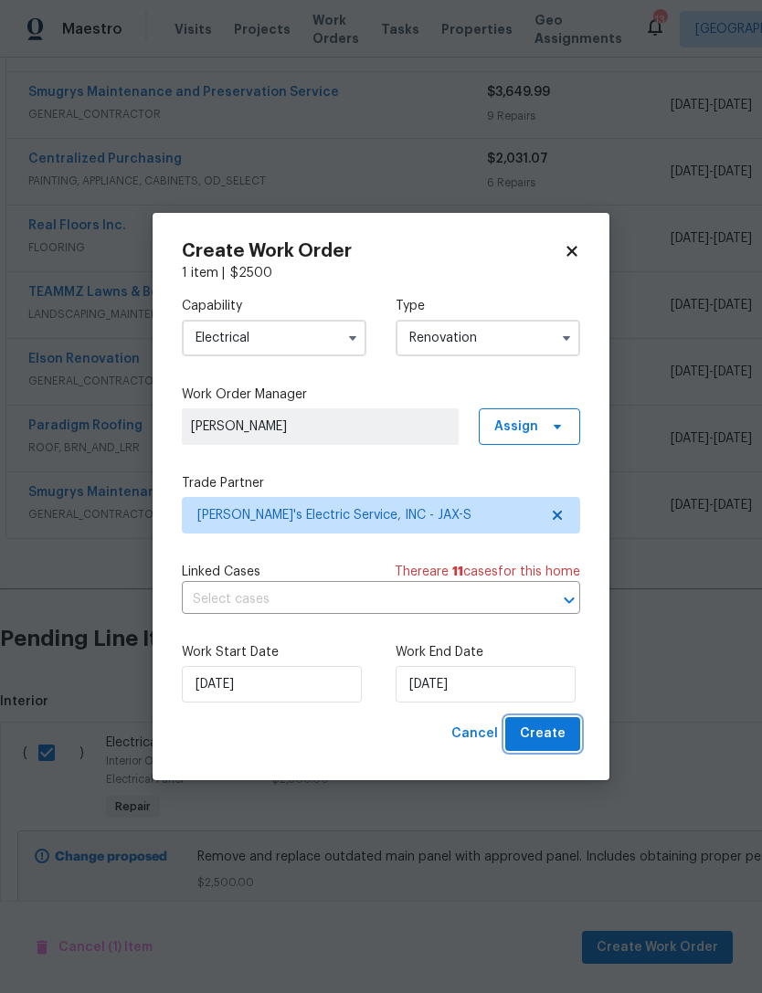
click at [552, 738] on span "Create" at bounding box center [543, 734] width 46 height 23
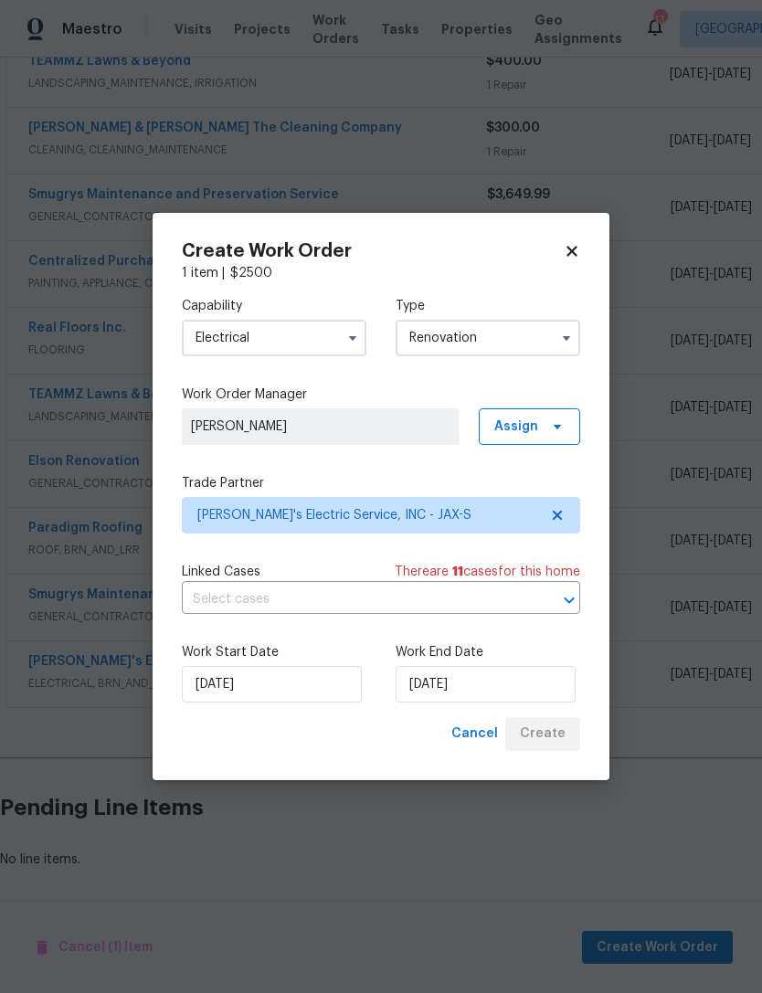
scroll to position [674, 0]
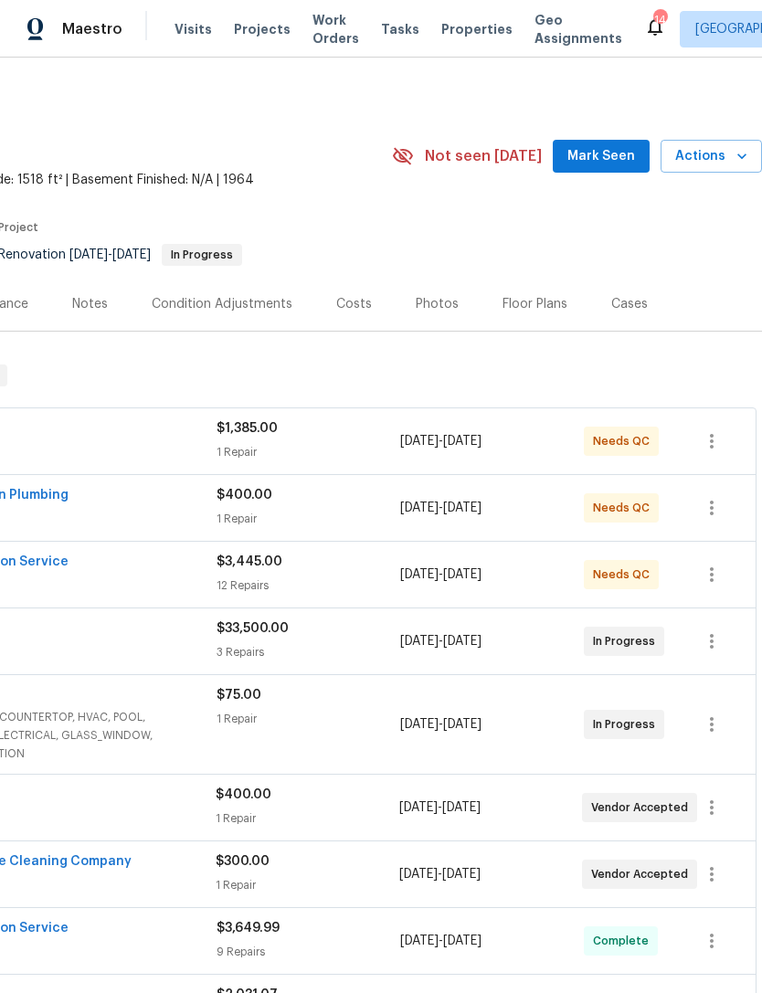
scroll to position [0, 271]
click at [602, 154] on span "Mark Seen" at bounding box center [602, 156] width 68 height 23
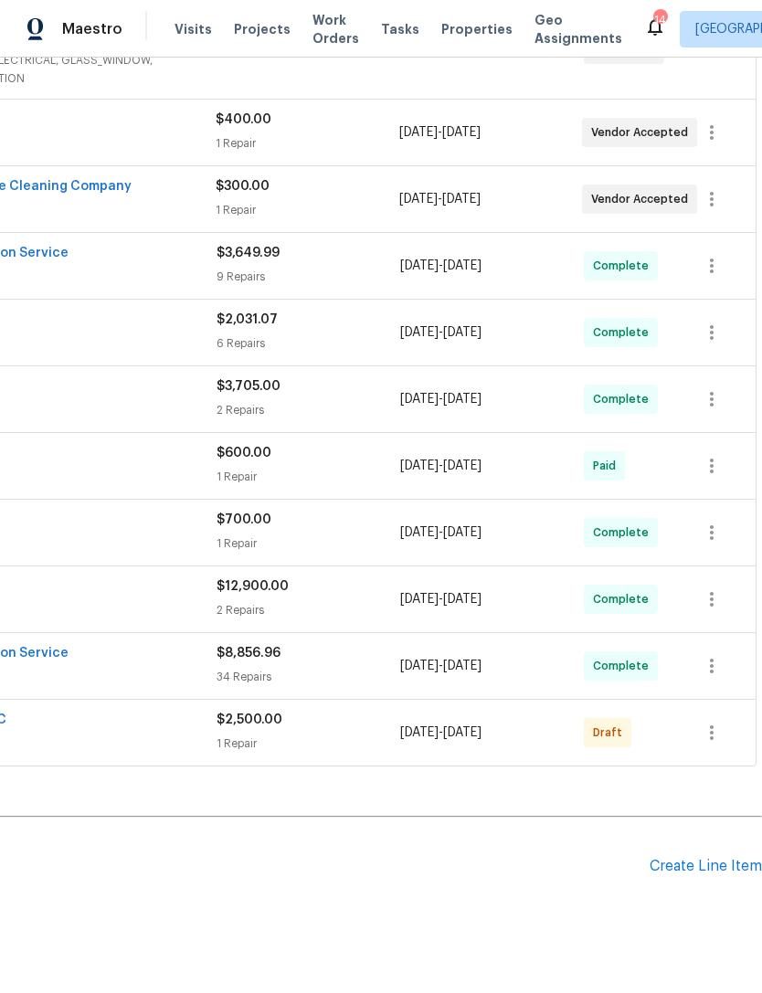
scroll to position [674, 271]
click at [711, 737] on icon "button" at bounding box center [712, 734] width 22 height 22
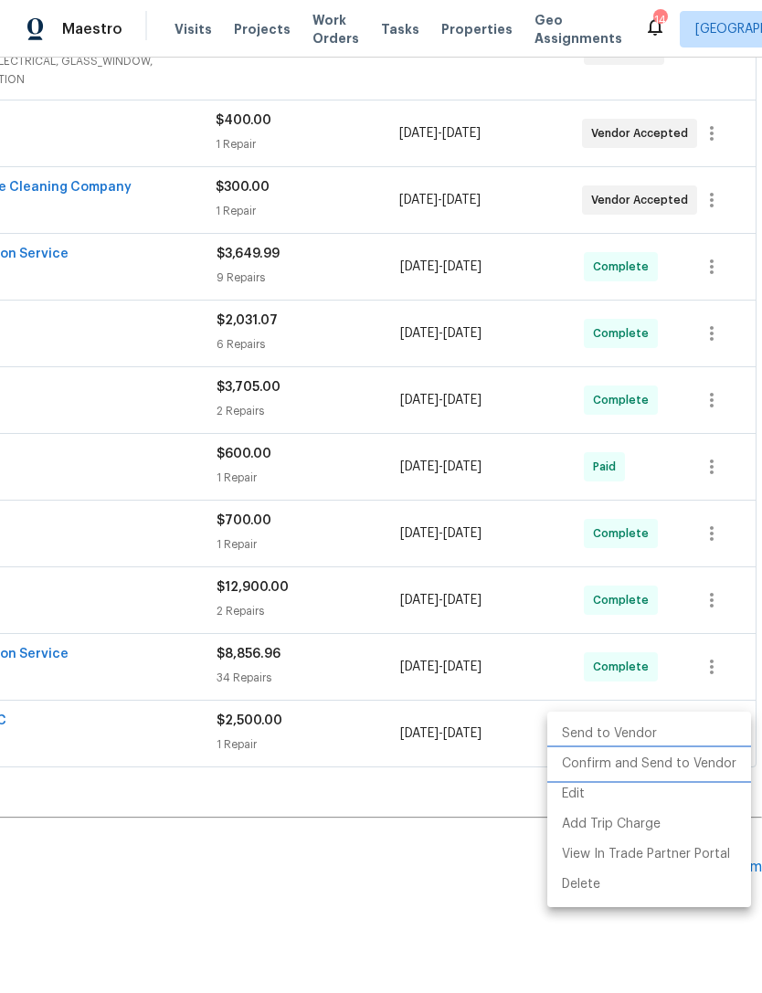
click at [695, 774] on li "Confirm and Send to Vendor" at bounding box center [649, 764] width 204 height 30
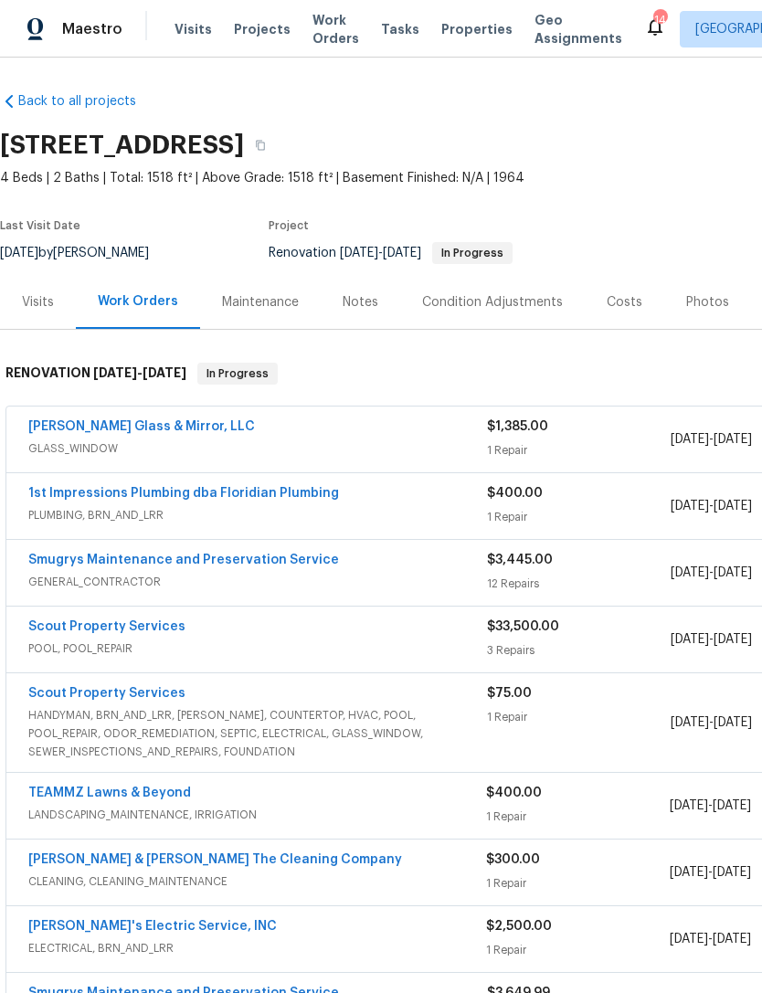
scroll to position [2, 0]
click at [253, 26] on span "Projects" at bounding box center [262, 29] width 57 height 18
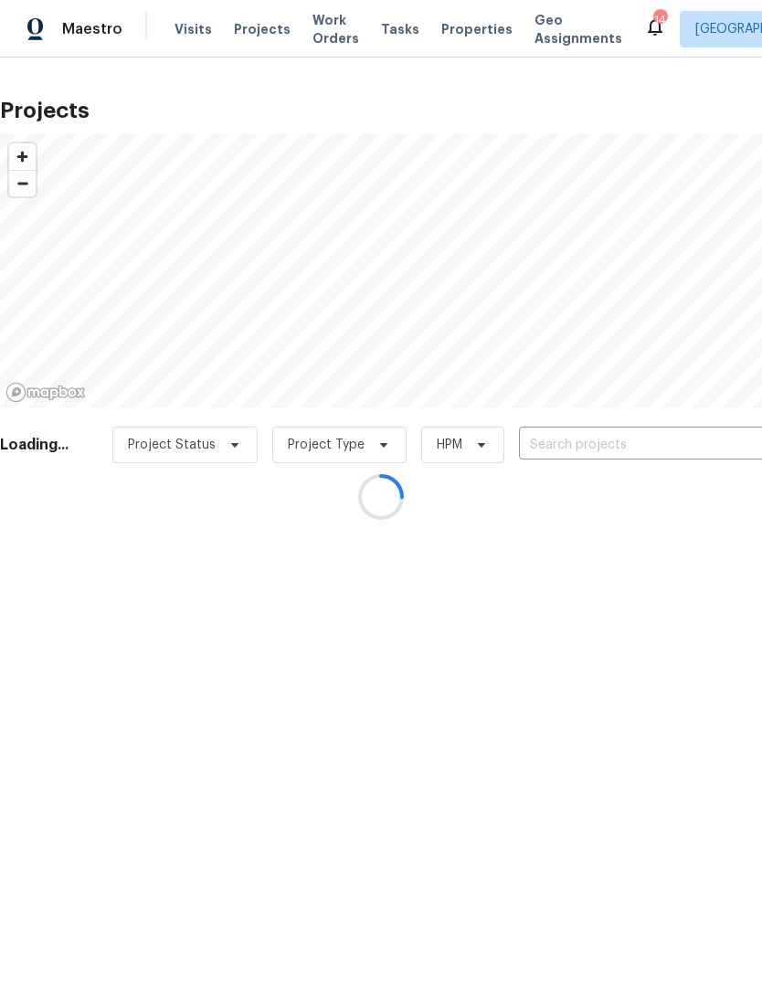
click at [631, 442] on div at bounding box center [381, 496] width 762 height 993
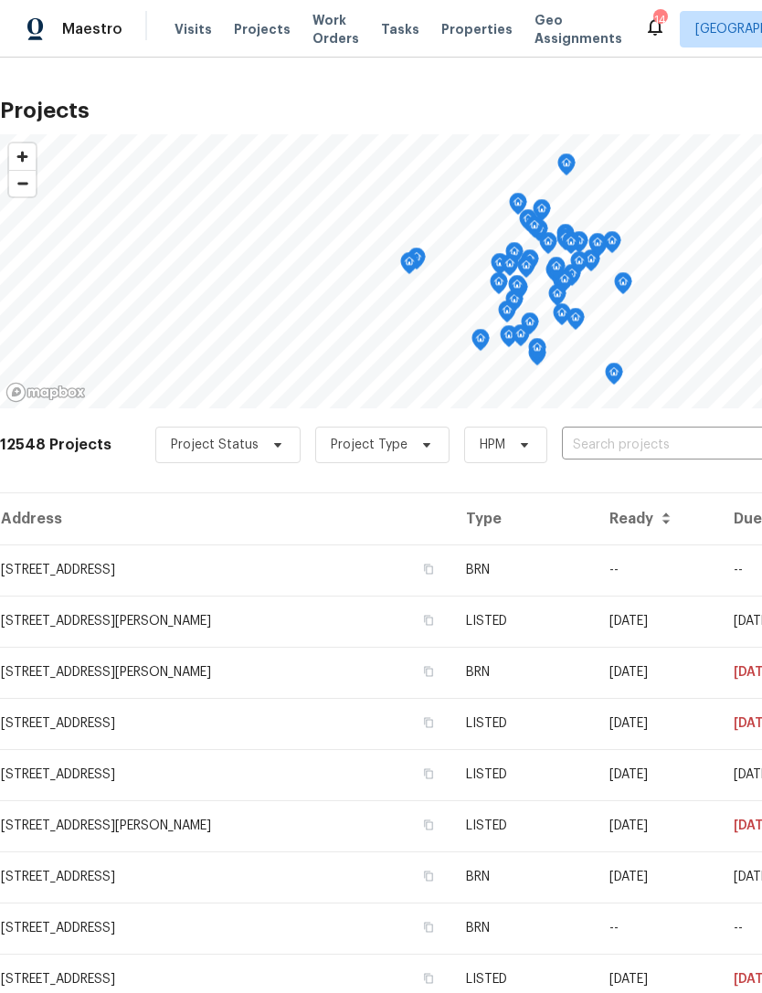
click at [634, 450] on input "text" at bounding box center [666, 445] width 209 height 28
type input "biggin chu"
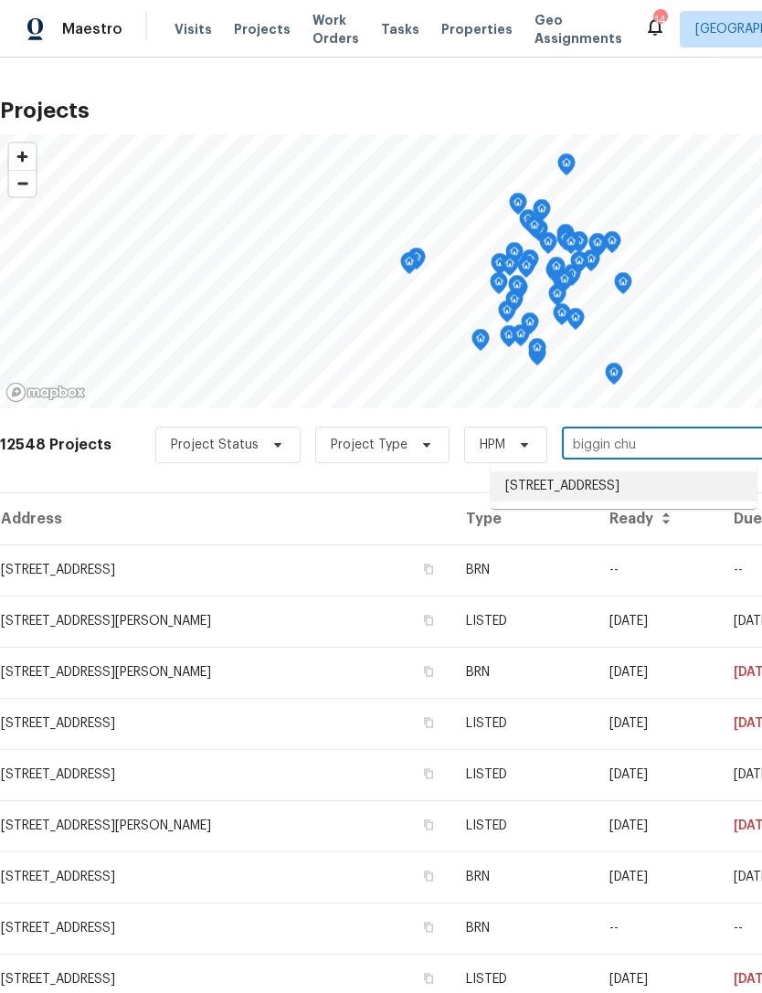
click at [635, 499] on li "[STREET_ADDRESS]" at bounding box center [624, 487] width 266 height 30
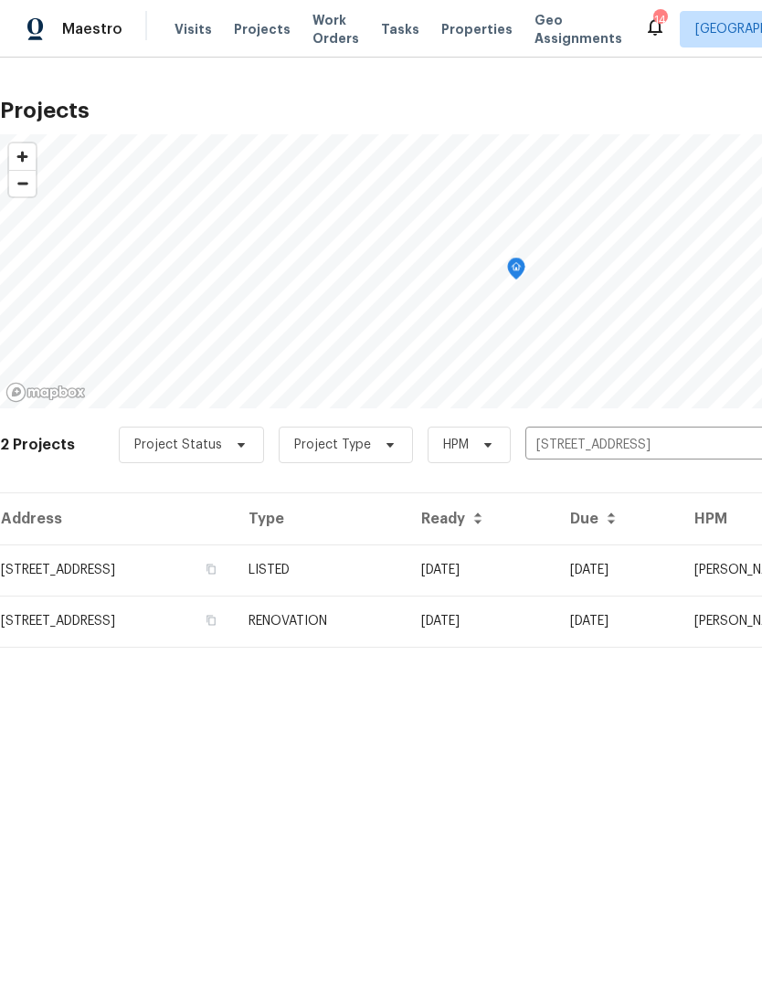
click at [192, 573] on td "[STREET_ADDRESS]" at bounding box center [117, 570] width 234 height 51
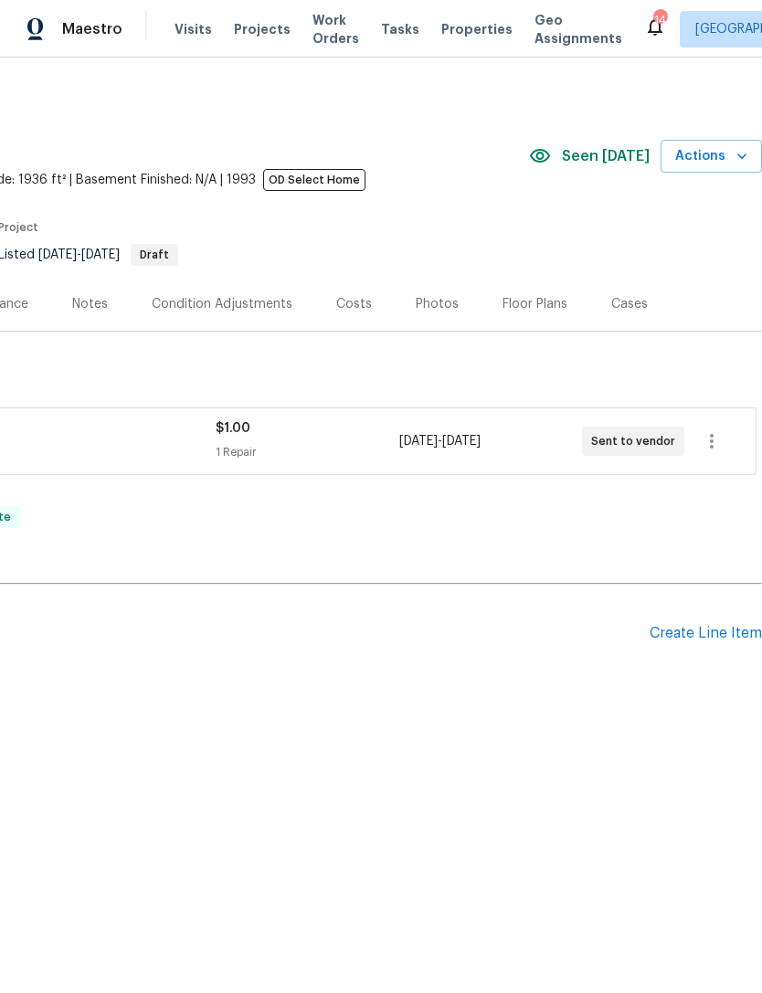
scroll to position [0, 271]
click at [711, 441] on icon "button" at bounding box center [712, 441] width 4 height 15
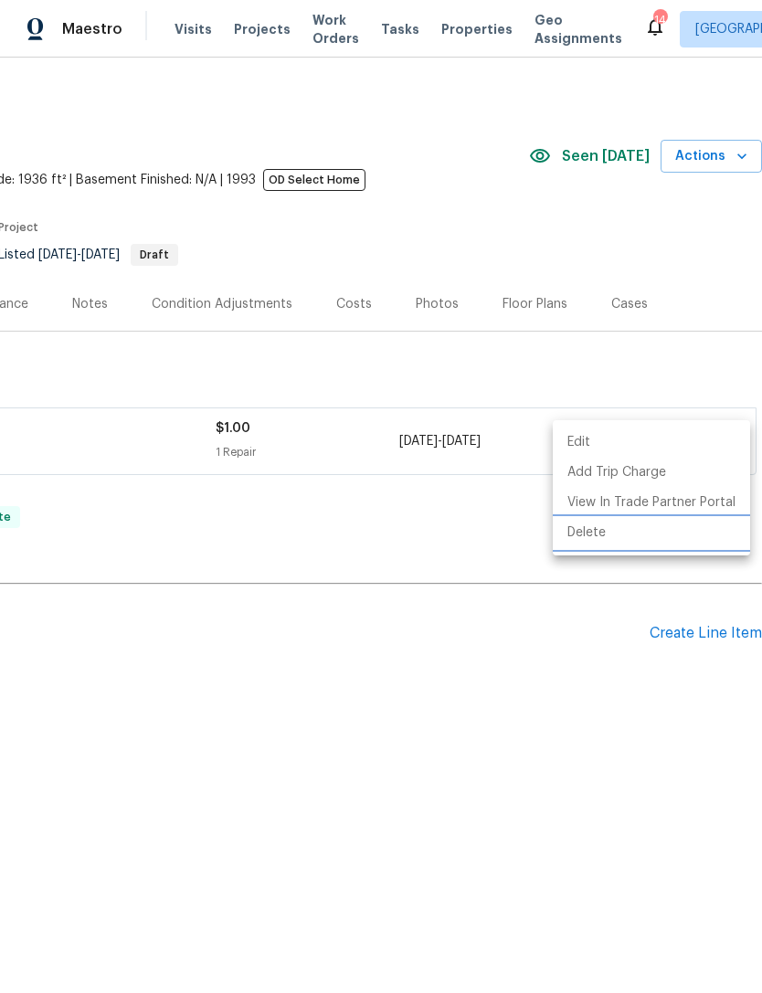
click at [608, 539] on li "Delete" at bounding box center [651, 533] width 197 height 30
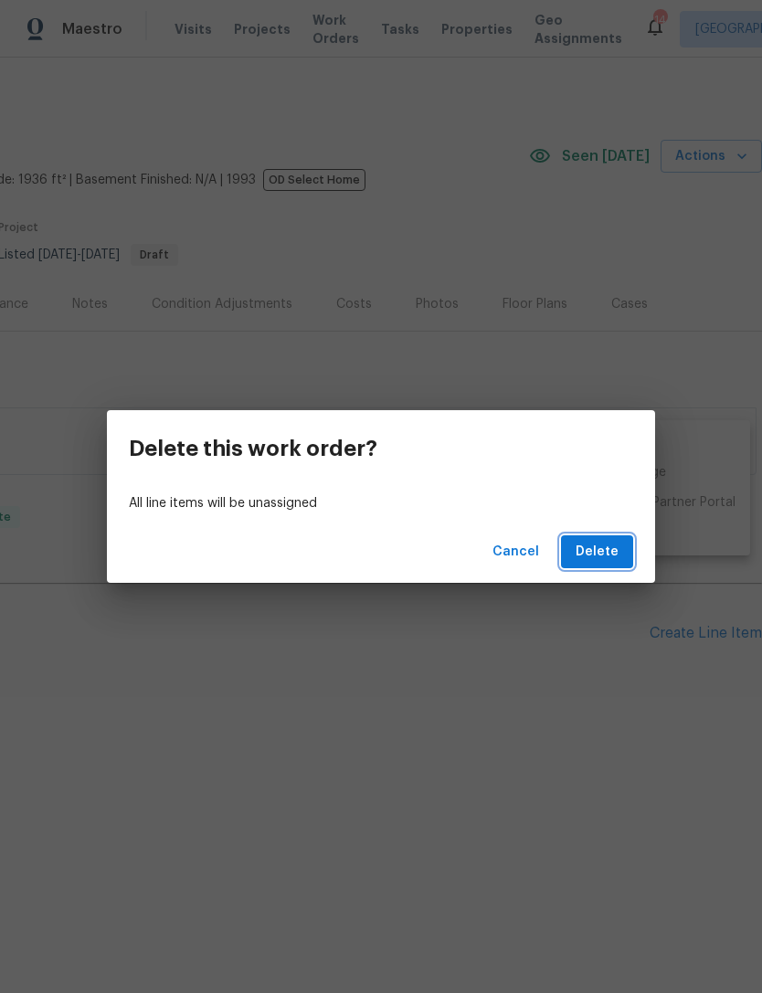
click at [604, 550] on span "Delete" at bounding box center [597, 552] width 43 height 23
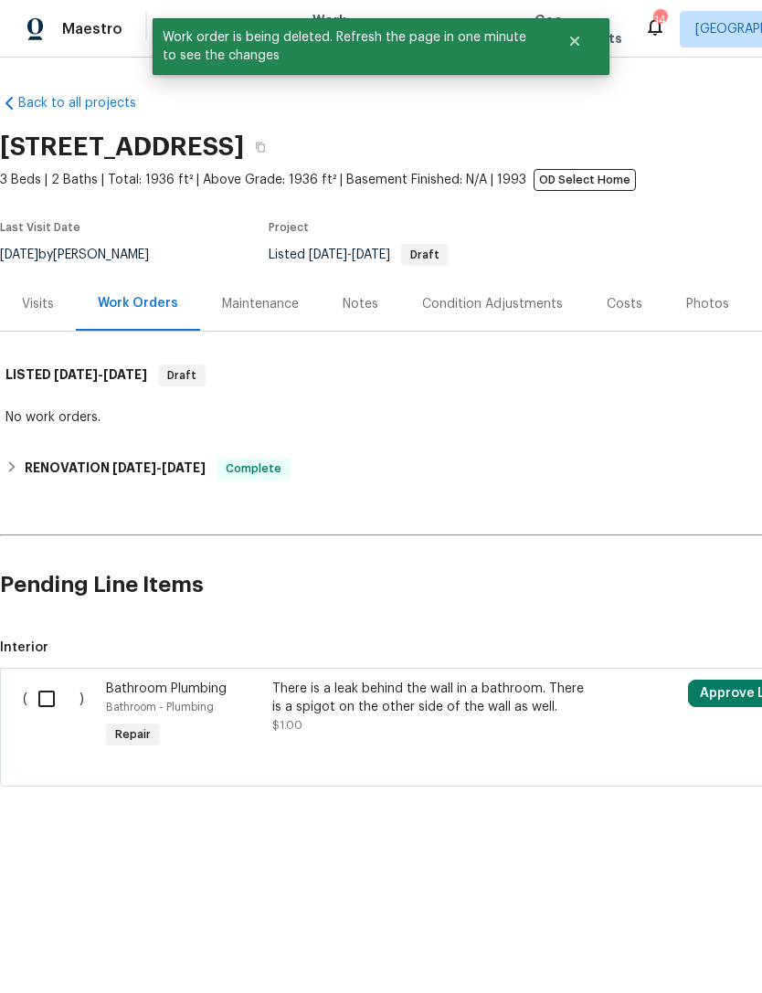
scroll to position [0, 0]
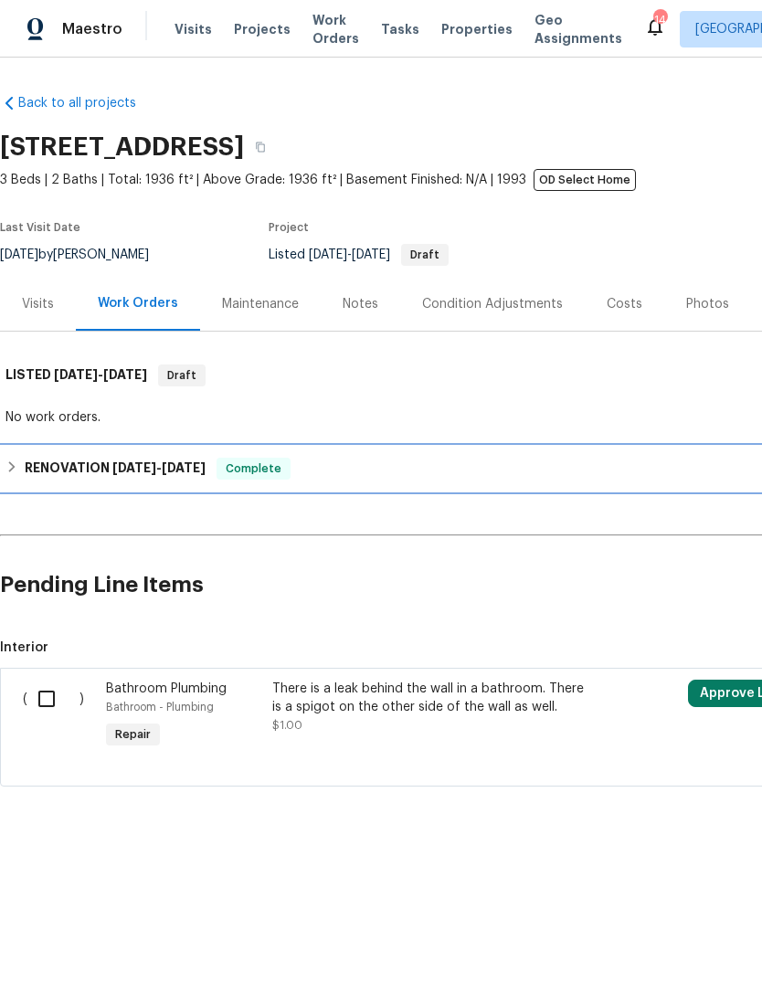
click at [18, 473] on icon at bounding box center [11, 467] width 13 height 13
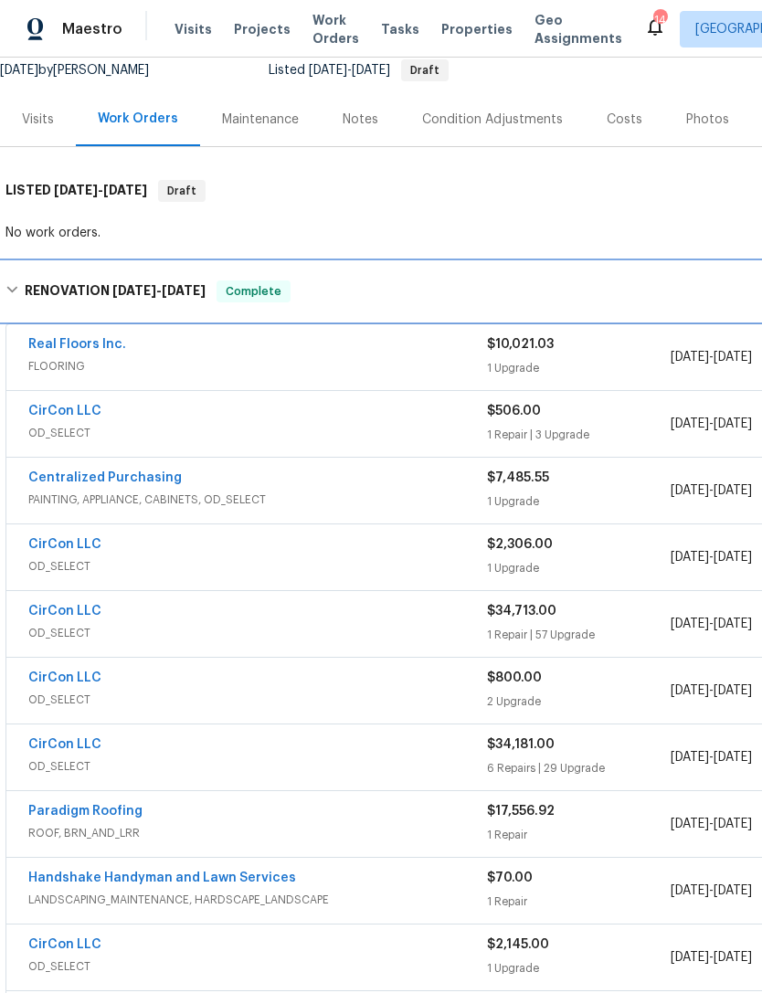
scroll to position [185, 0]
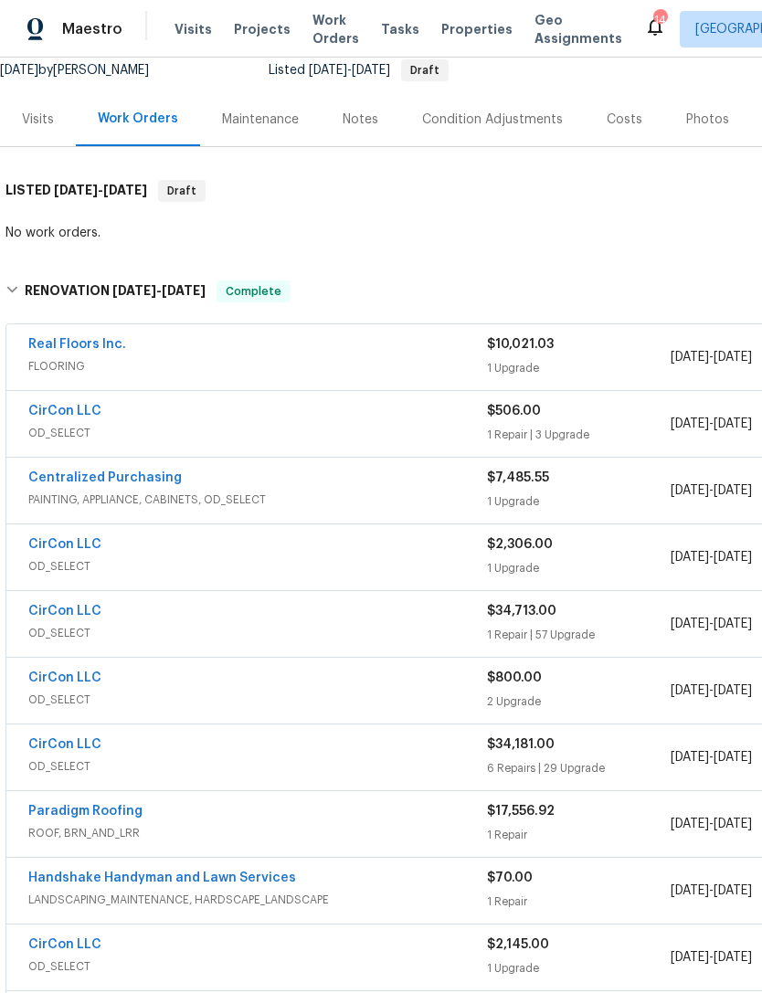
click at [67, 409] on link "CirCon LLC" at bounding box center [64, 411] width 73 height 13
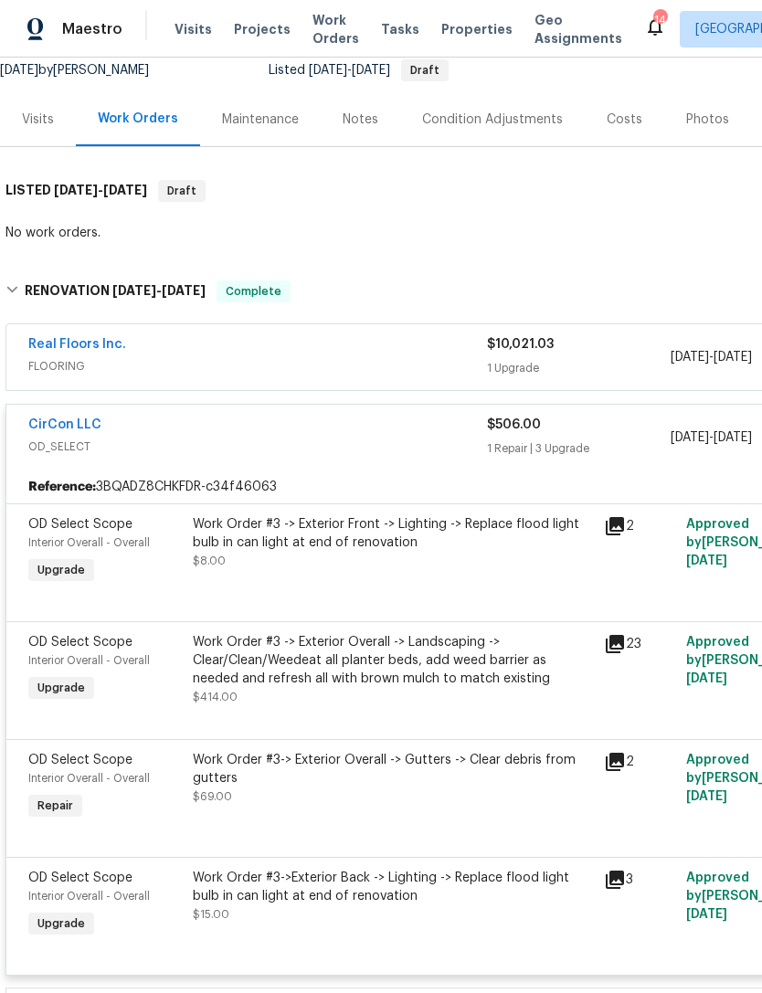
click at [68, 426] on link "CirCon LLC" at bounding box center [64, 425] width 73 height 13
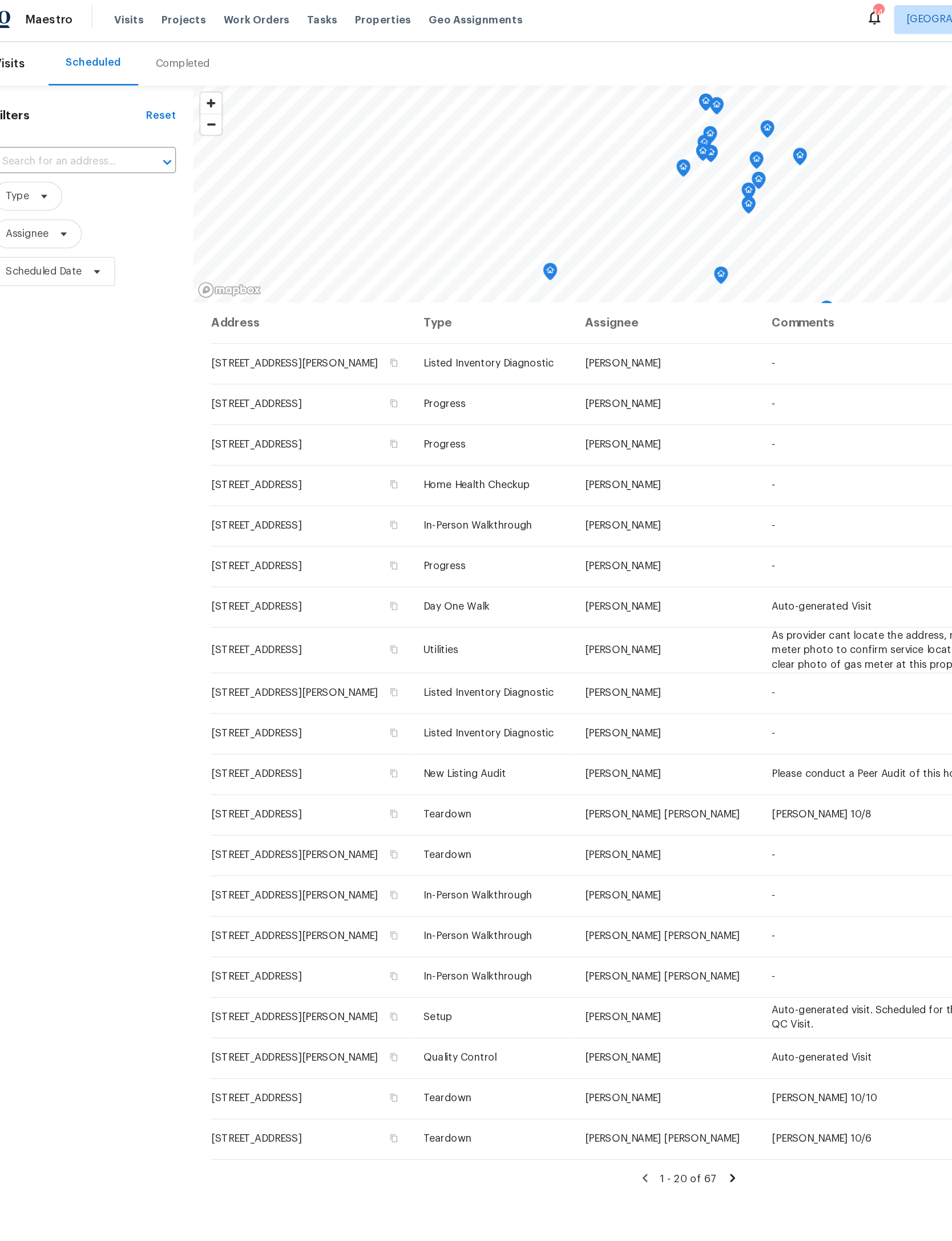
click at [299, 19] on span "Properties" at bounding box center [320, 18] width 44 height 11
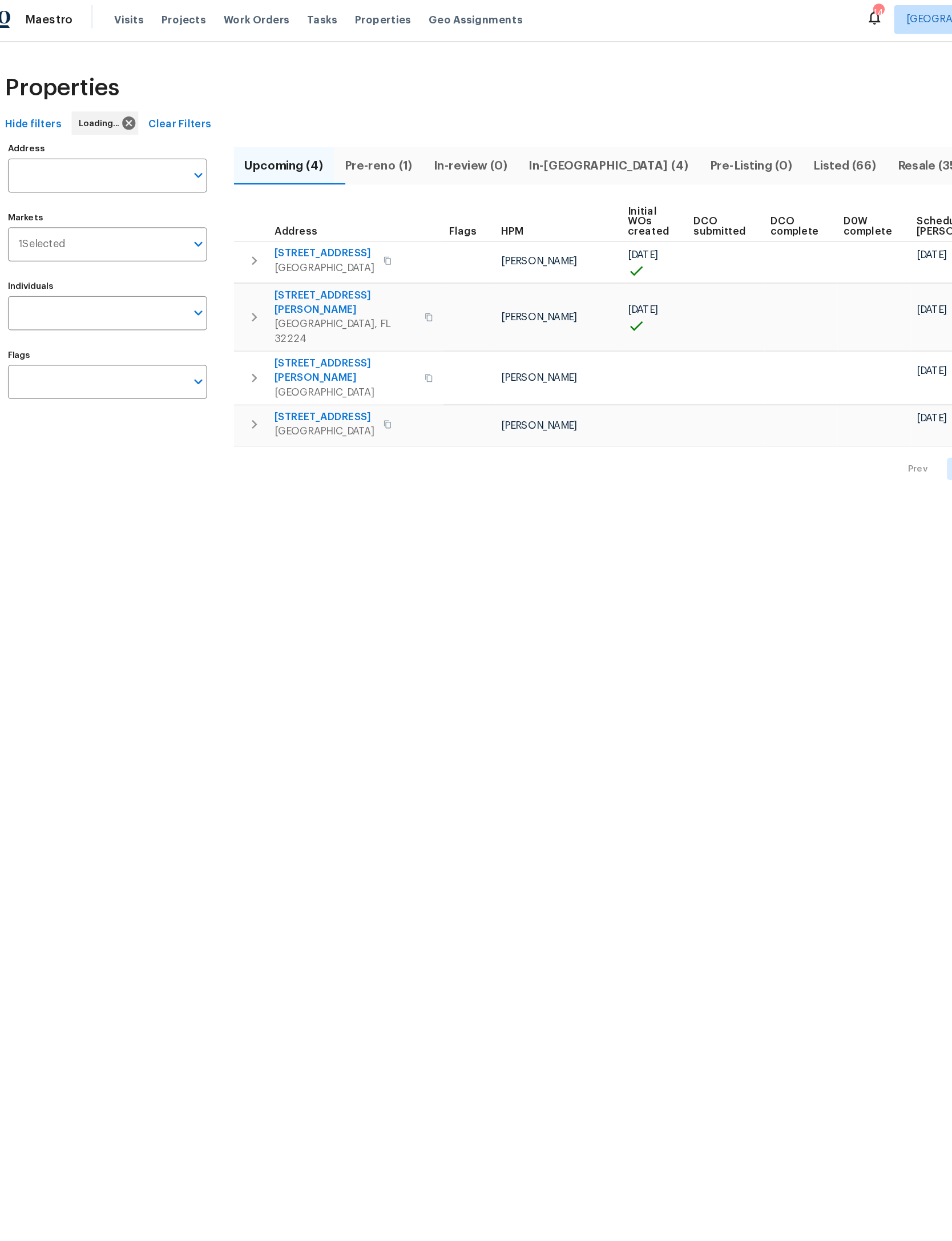
click at [109, 129] on input "Address" at bounding box center [95, 141] width 140 height 27
click at [94, 132] on input "Address" at bounding box center [95, 141] width 140 height 27
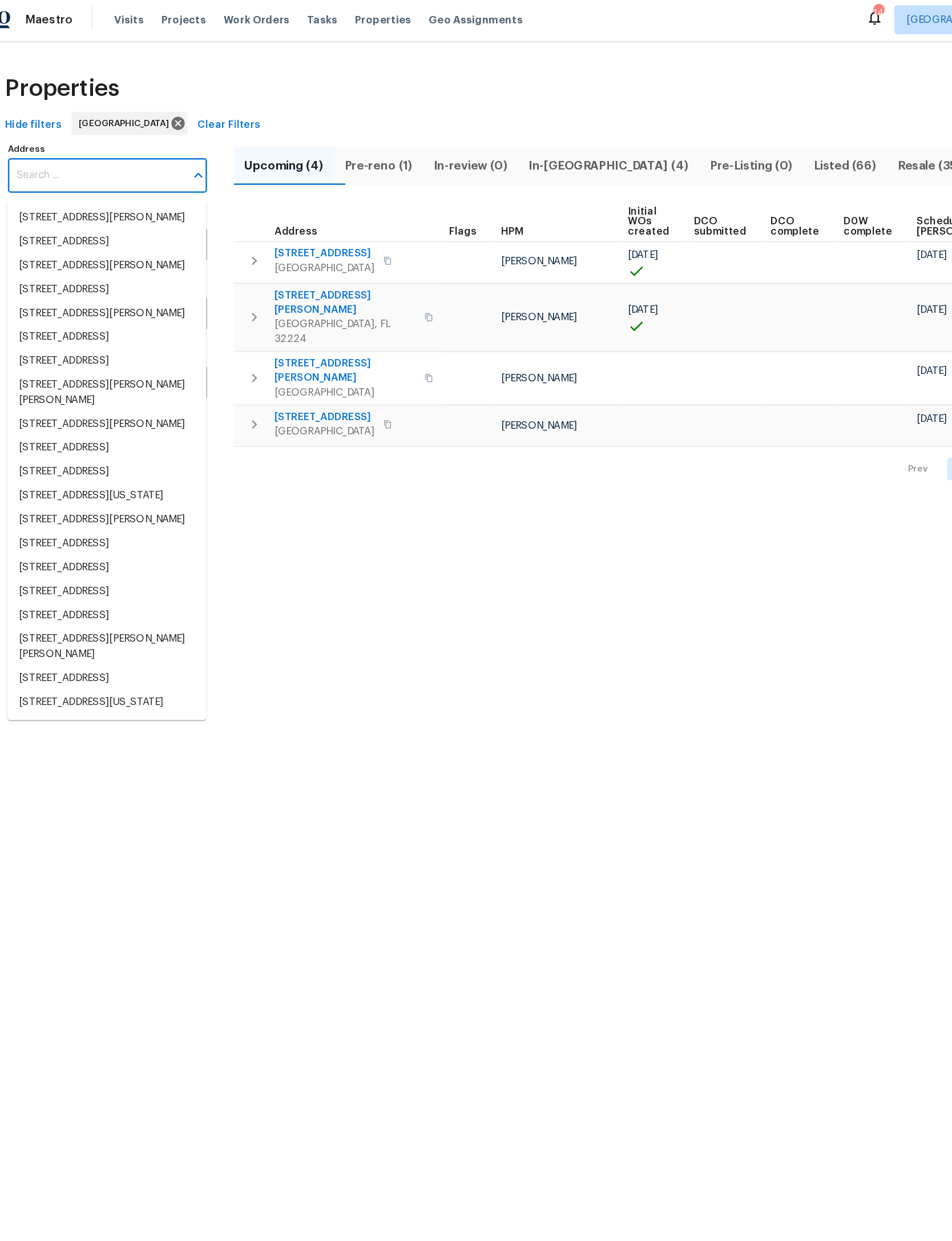
click at [96, 132] on input "Address" at bounding box center [95, 141] width 140 height 27
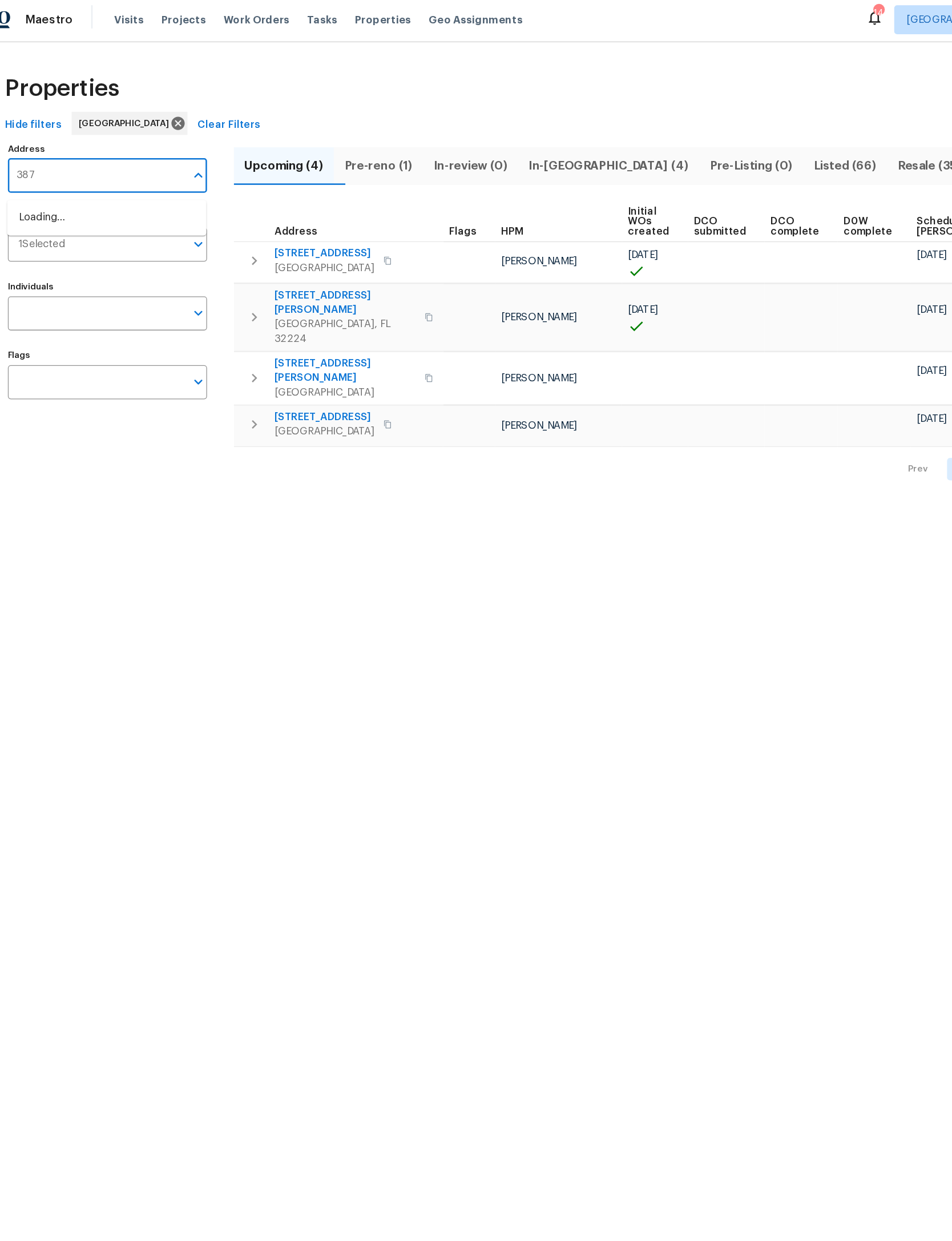
type input "3871"
click at [68, 215] on li "3871 Dalry Dr Jacksonville FL 32246" at bounding box center [102, 205] width 157 height 19
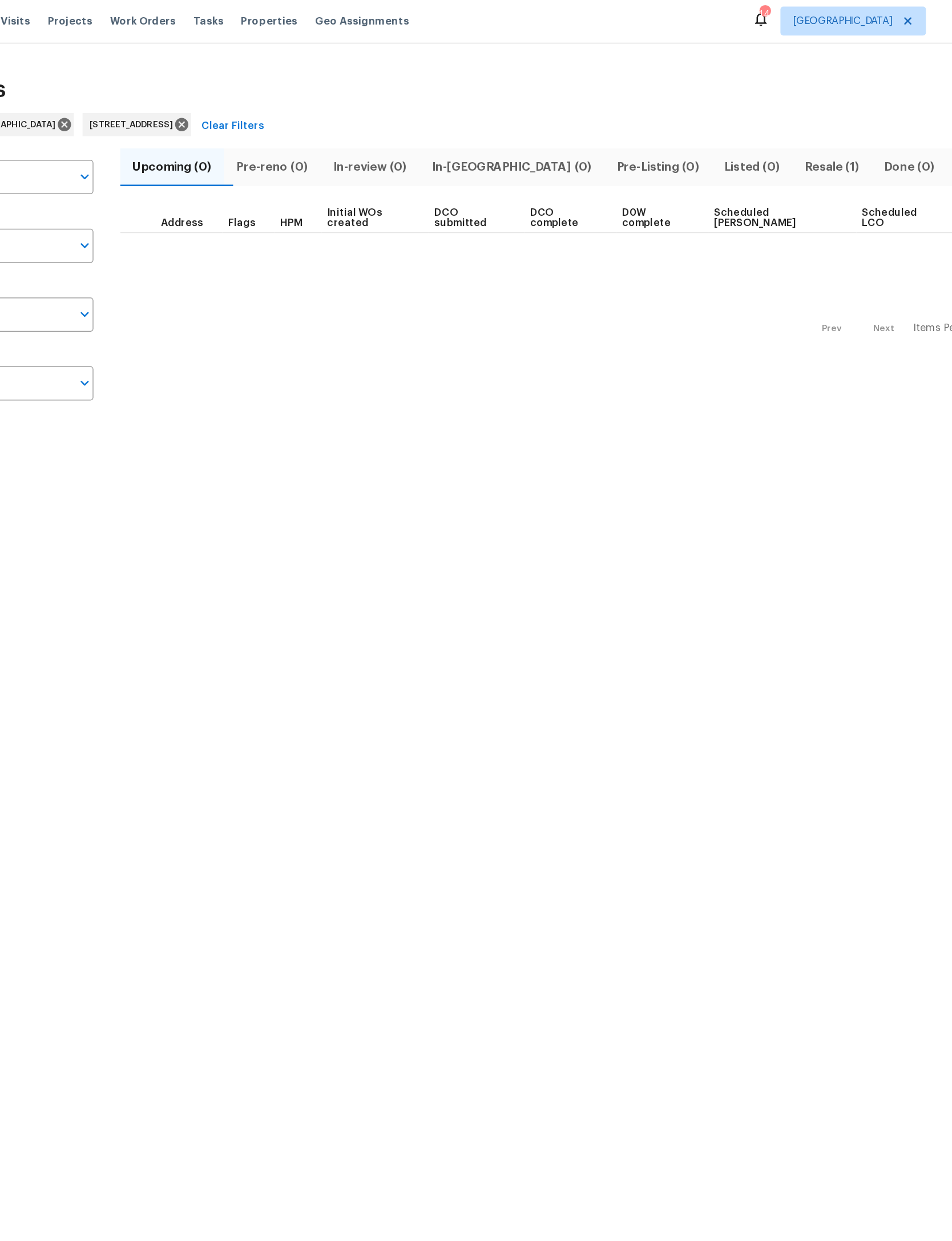
click at [733, 122] on button "Resale (1)" at bounding box center [765, 134] width 62 height 30
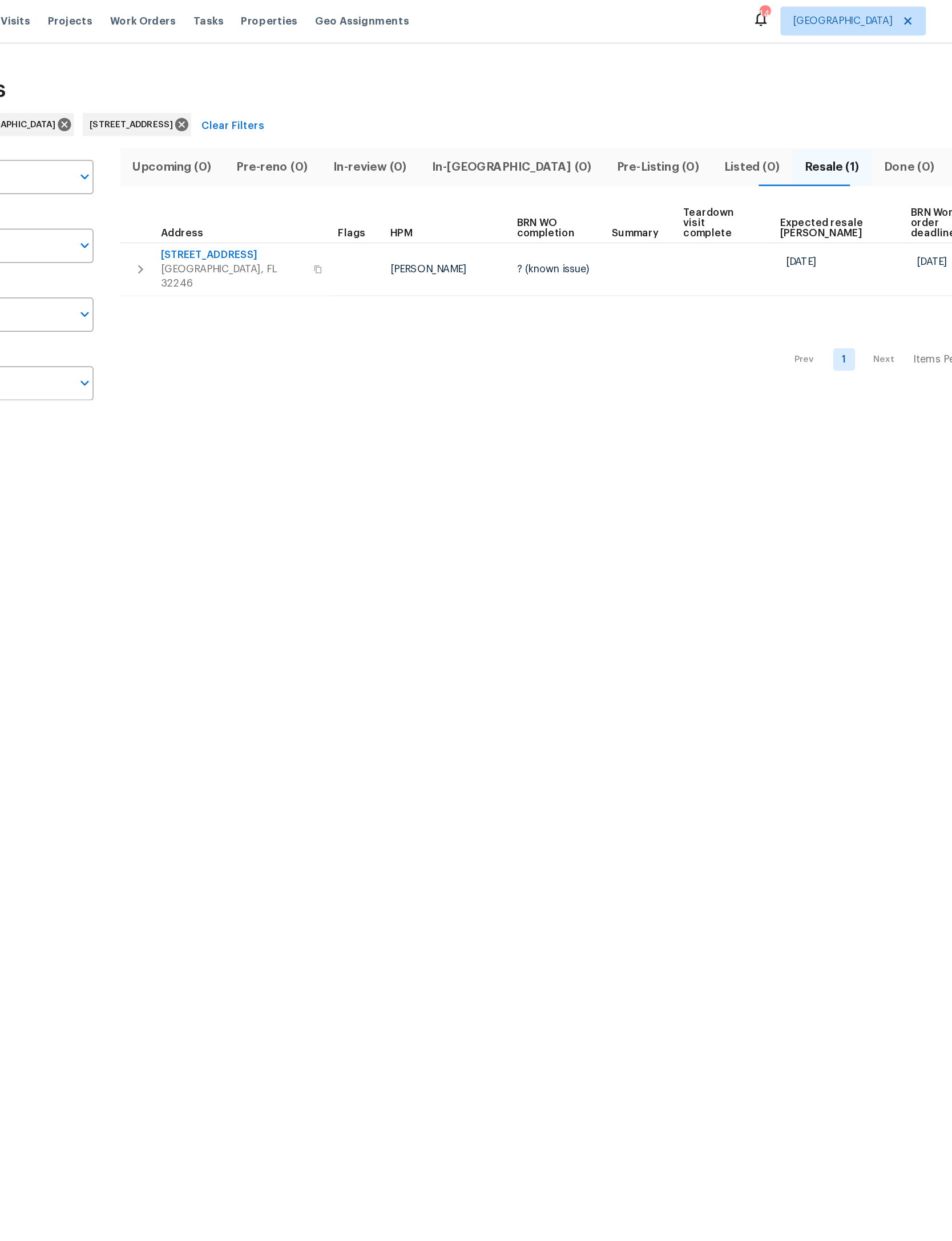
click at [236, 197] on span "[STREET_ADDRESS]" at bounding box center [292, 202] width 114 height 11
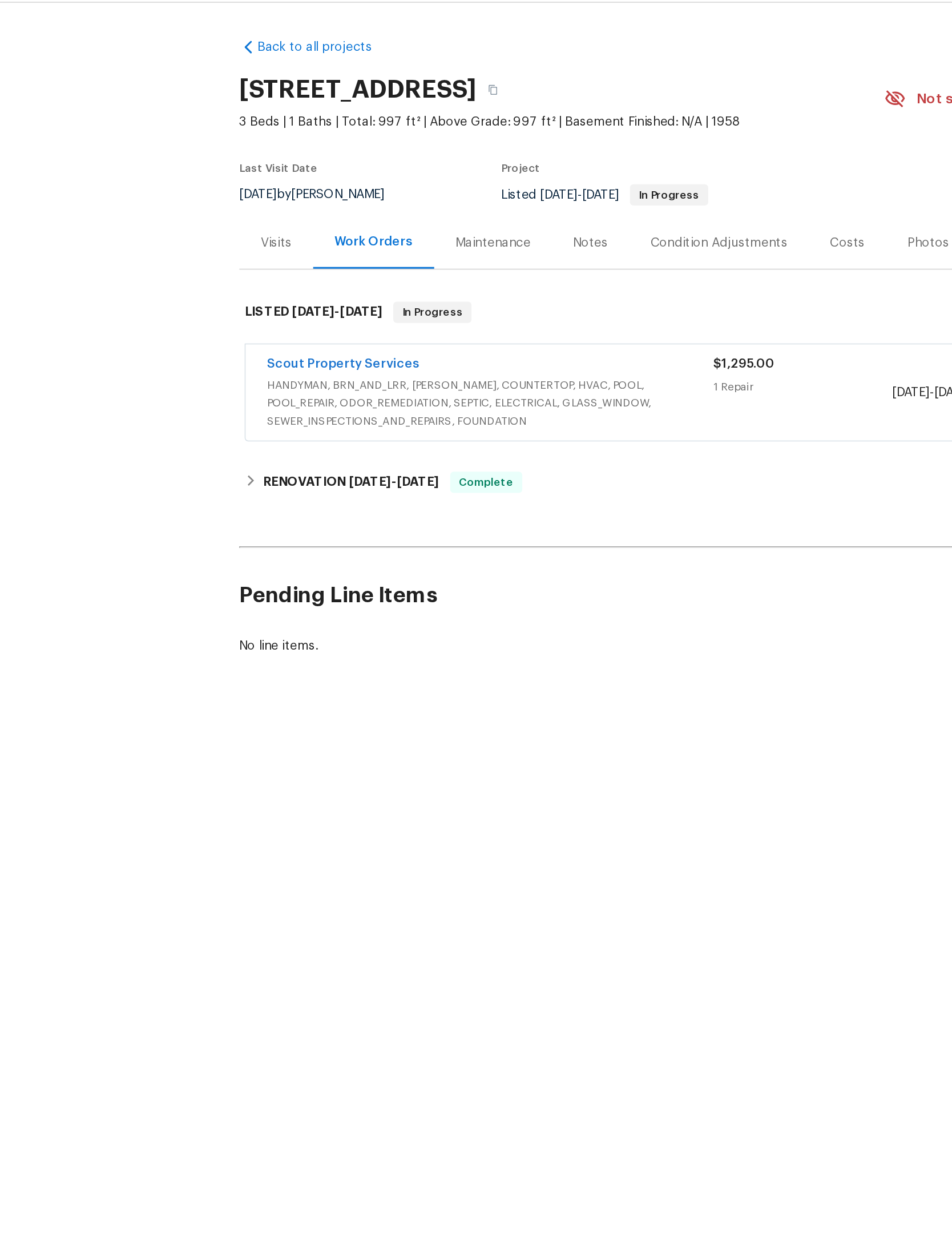
click at [390, 184] on div "Notes" at bounding box center [379, 190] width 22 height 11
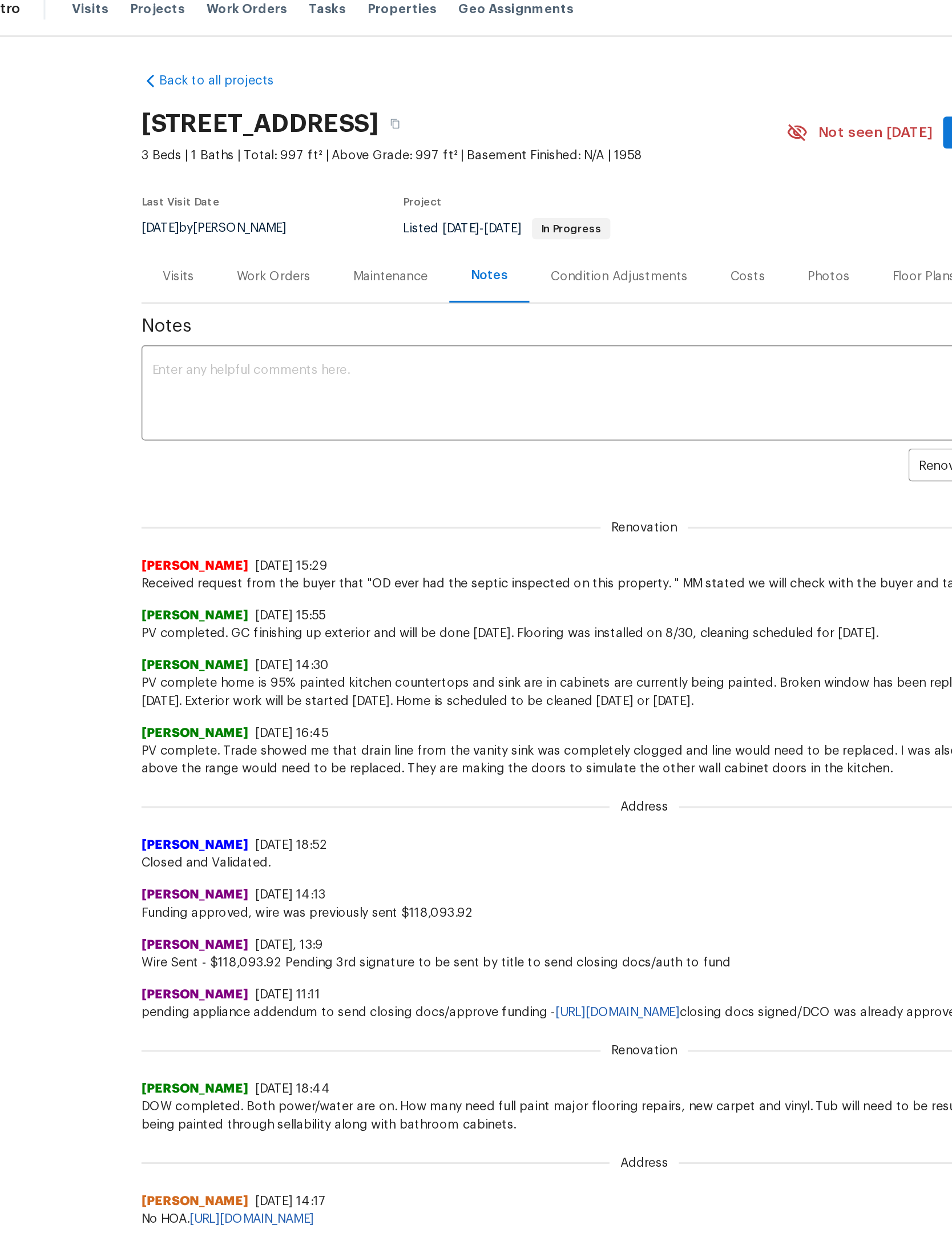
click at [215, 195] on div "Work Orders" at bounding box center [239, 190] width 47 height 11
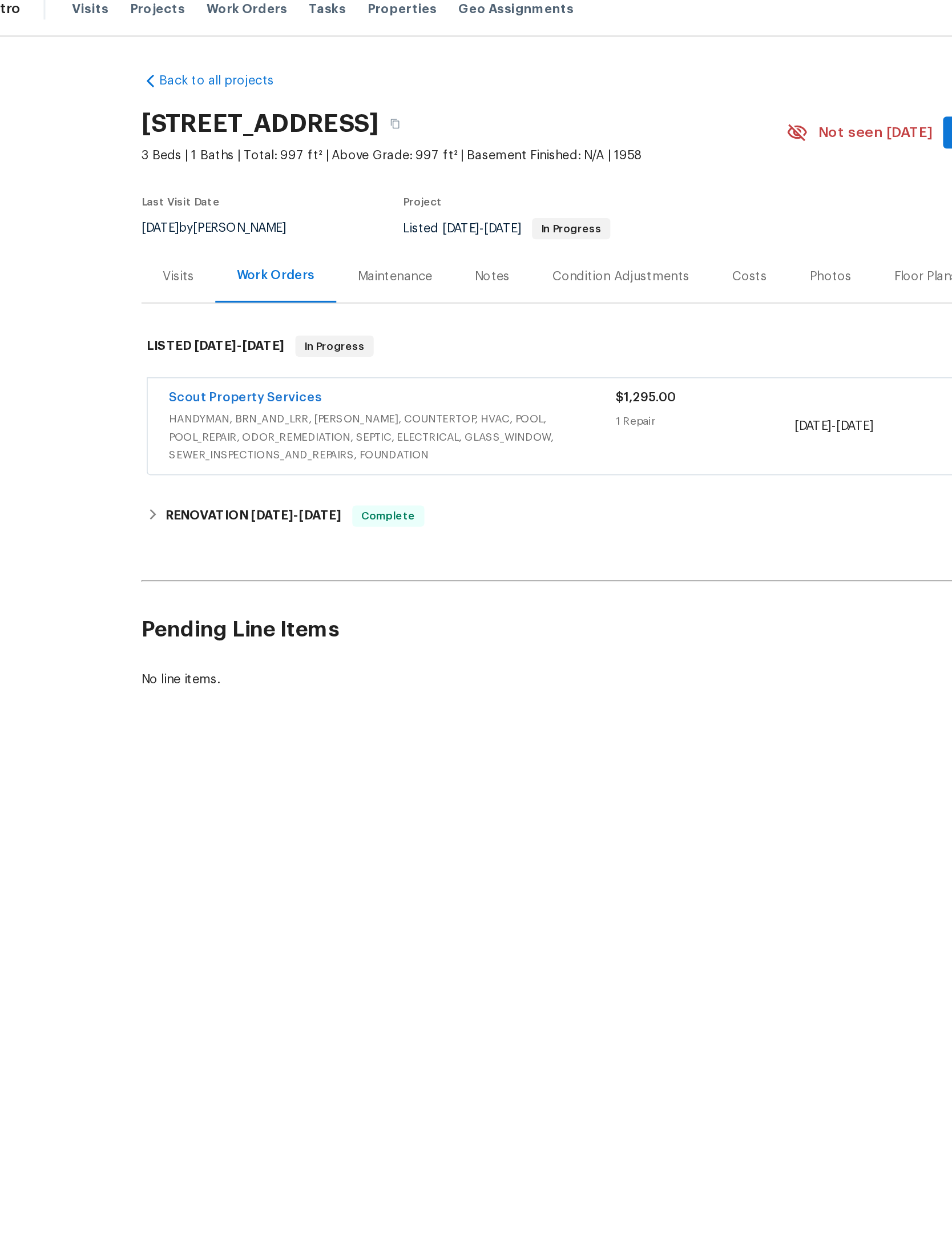
click at [218, 272] on link "Scout Property Services" at bounding box center [220, 267] width 98 height 8
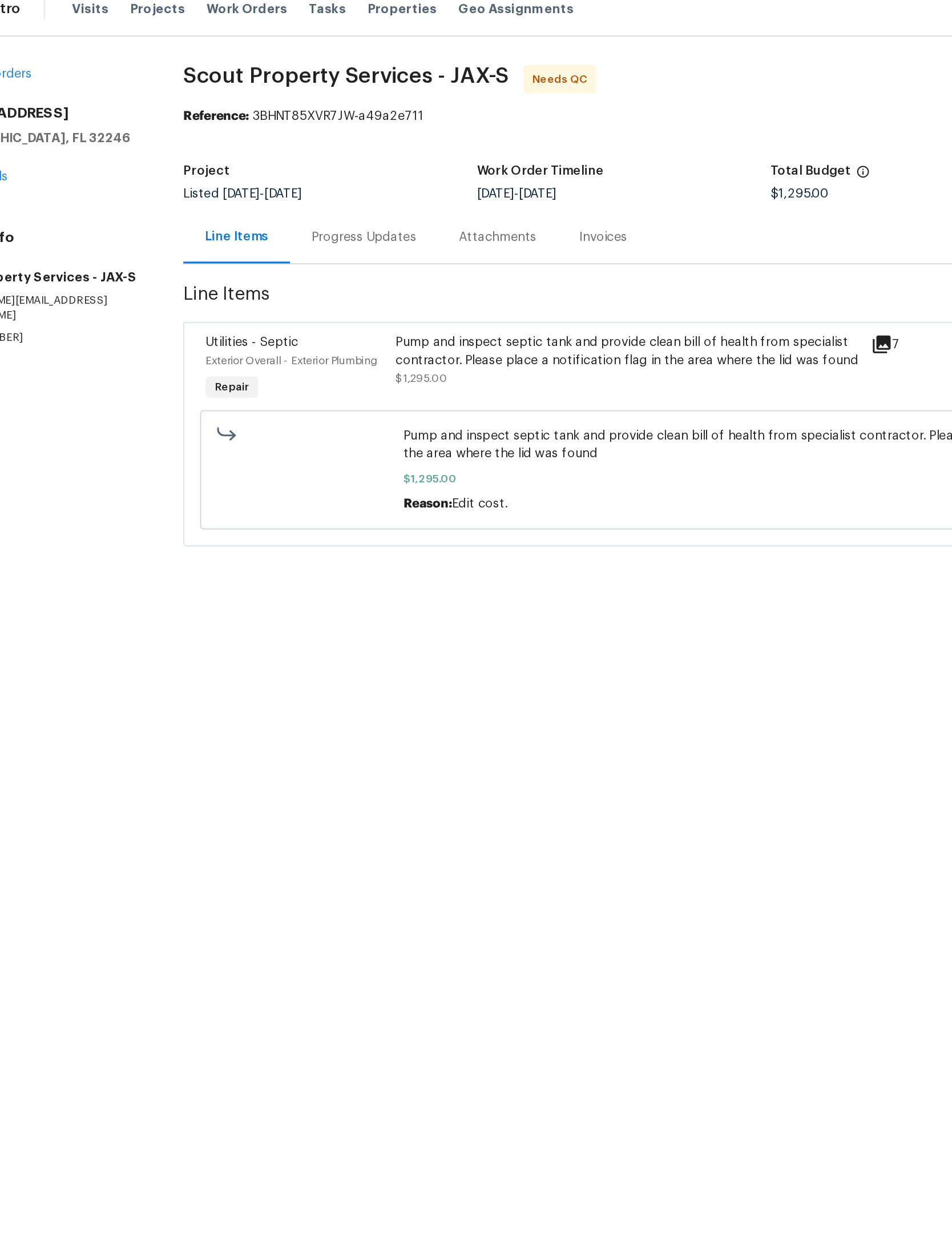
click at [262, 159] on div "Progress Updates" at bounding box center [296, 165] width 67 height 11
